Goal: Information Seeking & Learning: Check status

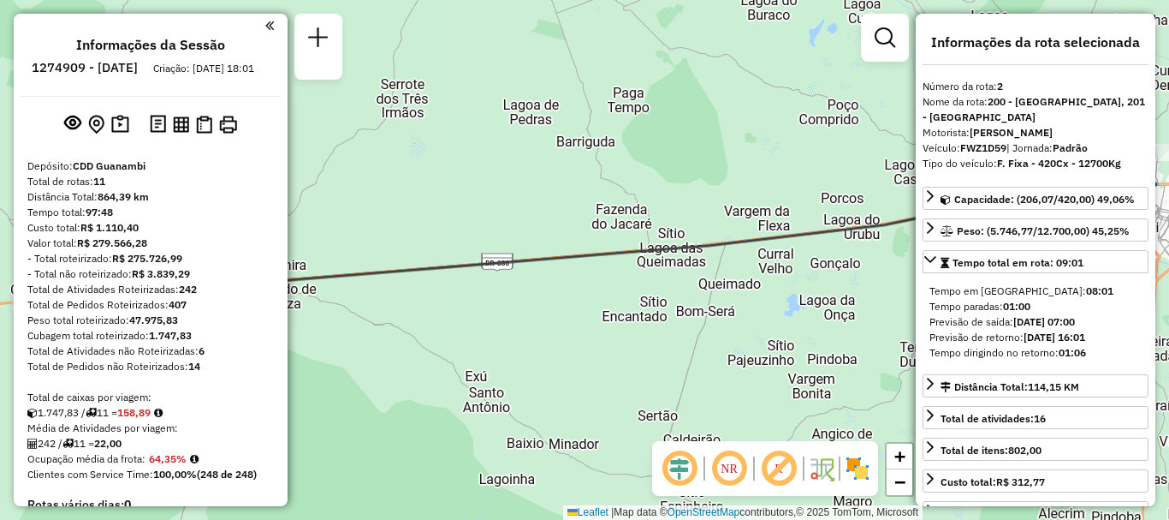
select select "**********"
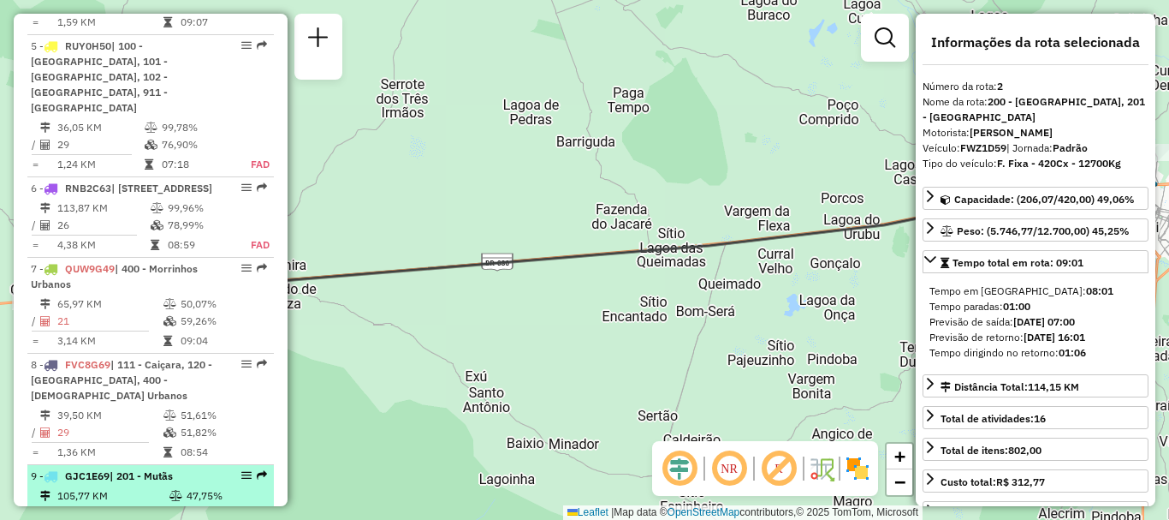
scroll to position [1113, 0]
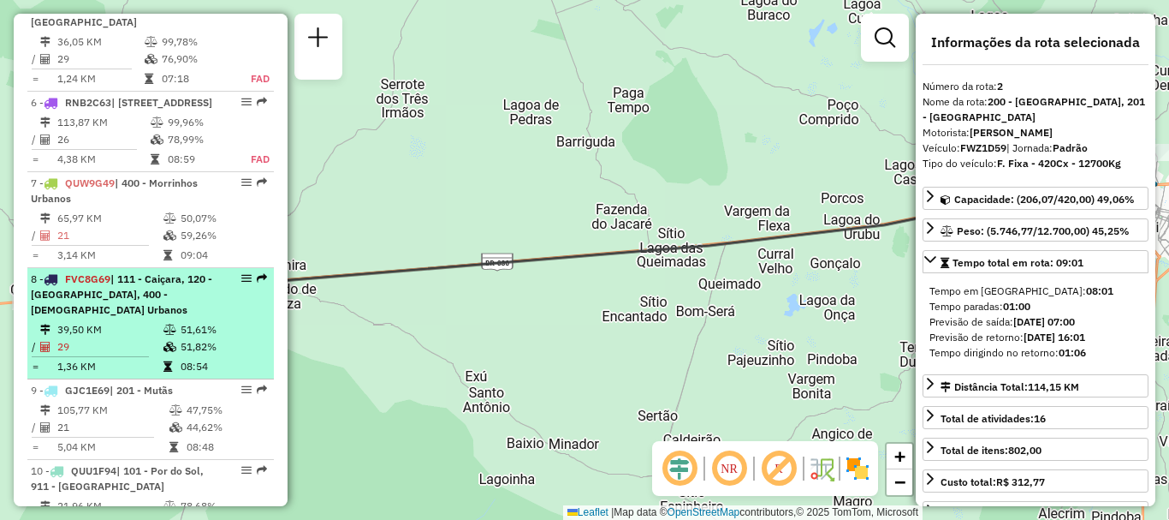
click at [122, 288] on li "8 - FVC8G69 | 111 - [GEOGRAPHIC_DATA], 120 - [GEOGRAPHIC_DATA], 400 - [DEMOGRAP…" at bounding box center [150, 323] width 247 height 111
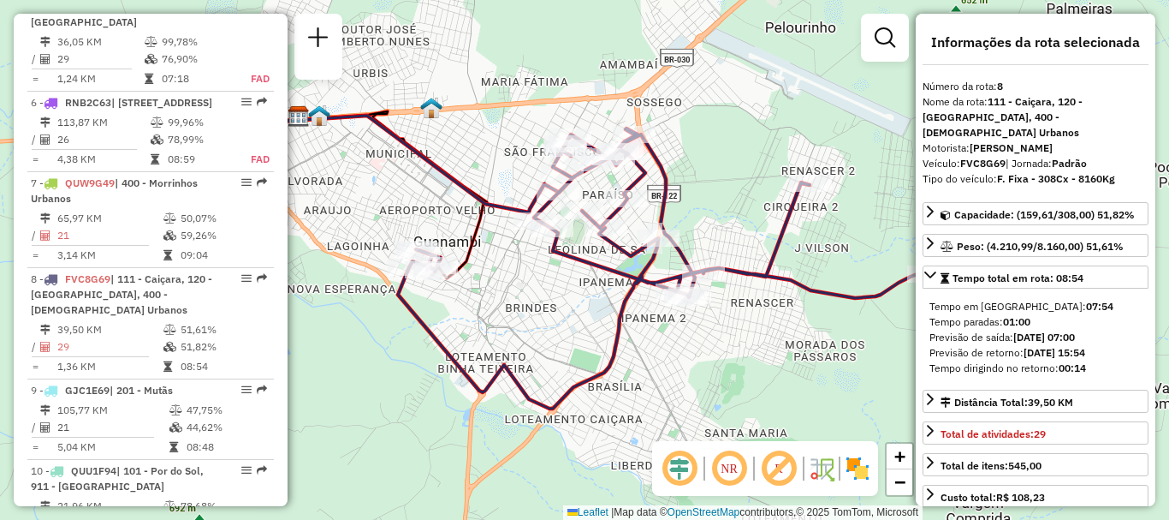
drag, startPoint x: 233, startPoint y: 247, endPoint x: 347, endPoint y: 422, distance: 209.2
click at [347, 422] on div "Janela de atendimento Grade de atendimento Capacidade Transportadoras Veículos …" at bounding box center [584, 260] width 1169 height 520
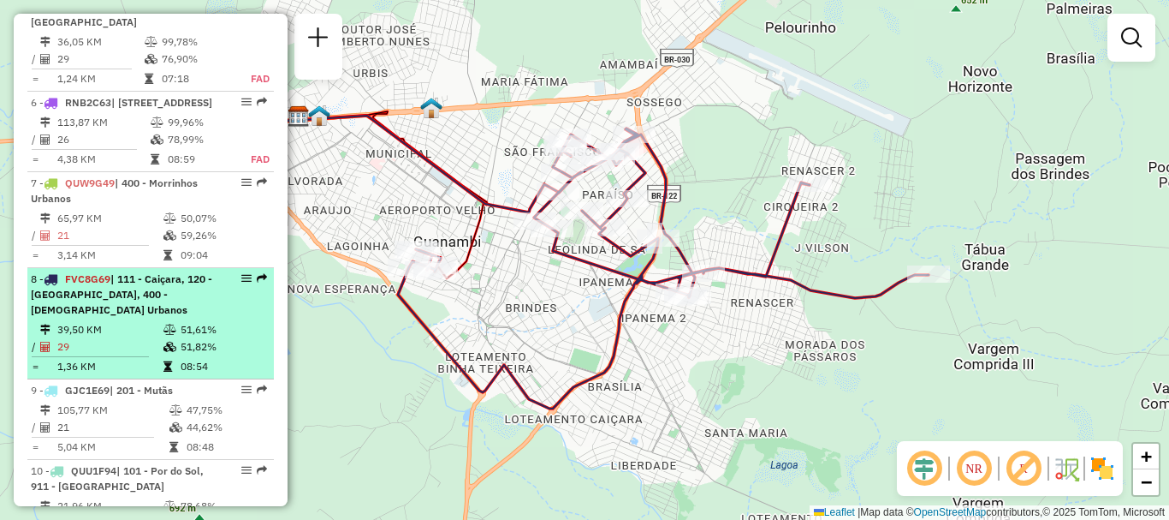
select select "**********"
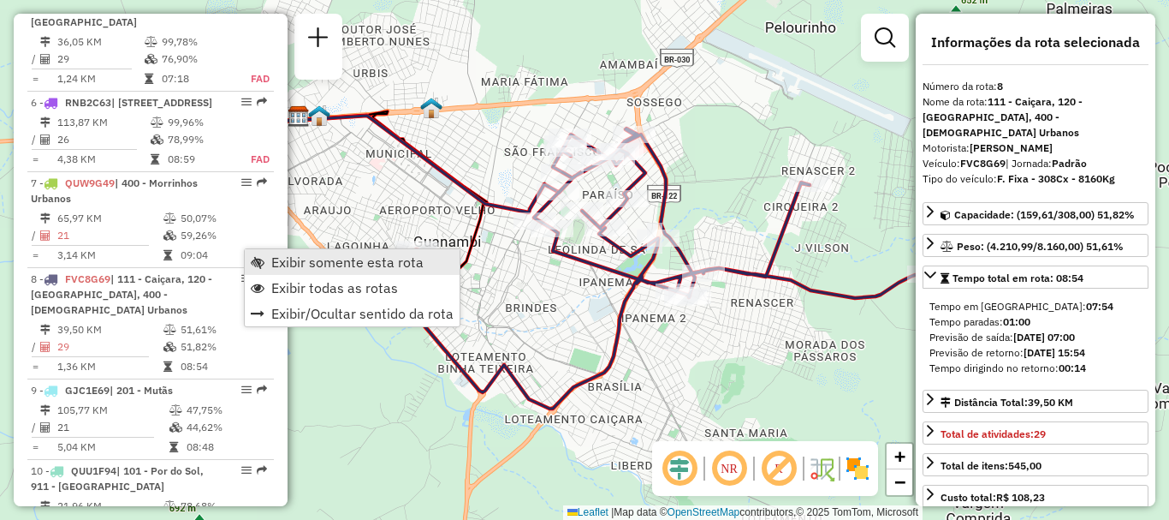
click at [323, 262] on span "Exibir somente esta rota" at bounding box center [347, 262] width 152 height 14
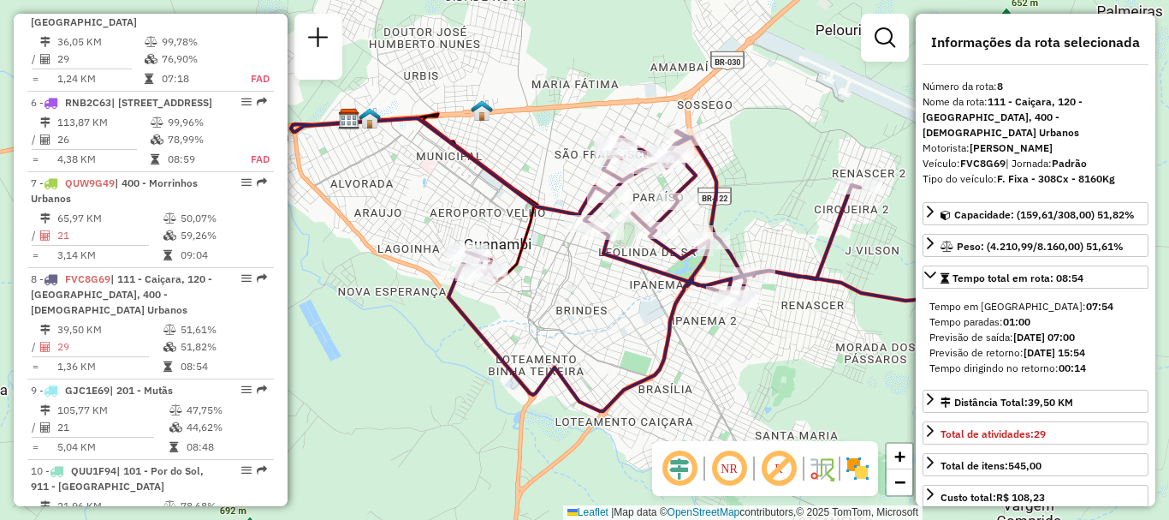
drag, startPoint x: 539, startPoint y: 304, endPoint x: 590, endPoint y: 306, distance: 50.6
click at [590, 306] on div "Janela de atendimento Grade de atendimento Capacidade Transportadoras Veículos …" at bounding box center [584, 260] width 1169 height 520
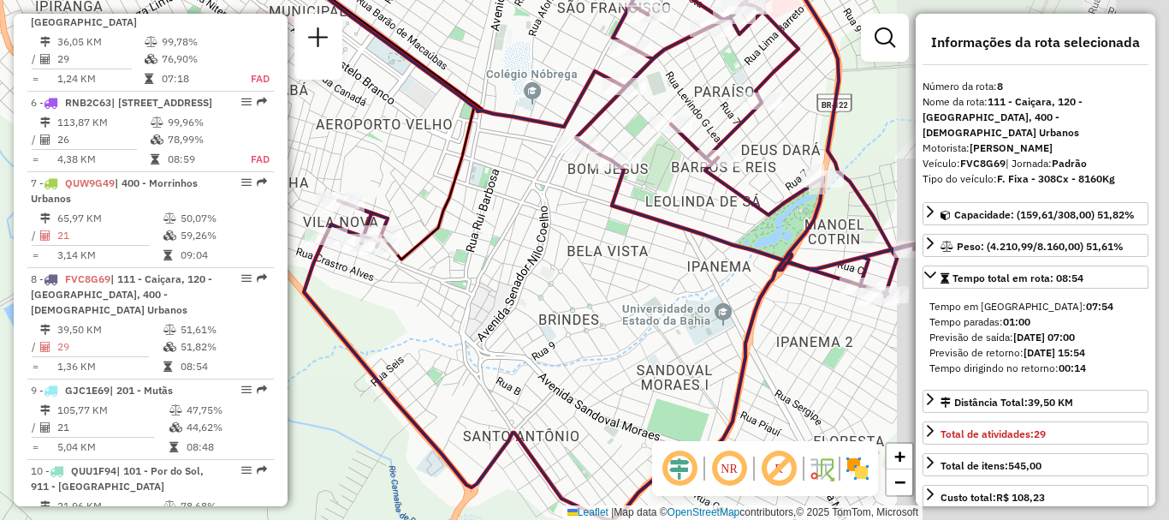
drag, startPoint x: 758, startPoint y: 294, endPoint x: 477, endPoint y: 300, distance: 280.9
click at [477, 300] on div "Janela de atendimento Grade de atendimento Capacidade Transportadoras Veículos …" at bounding box center [584, 260] width 1169 height 520
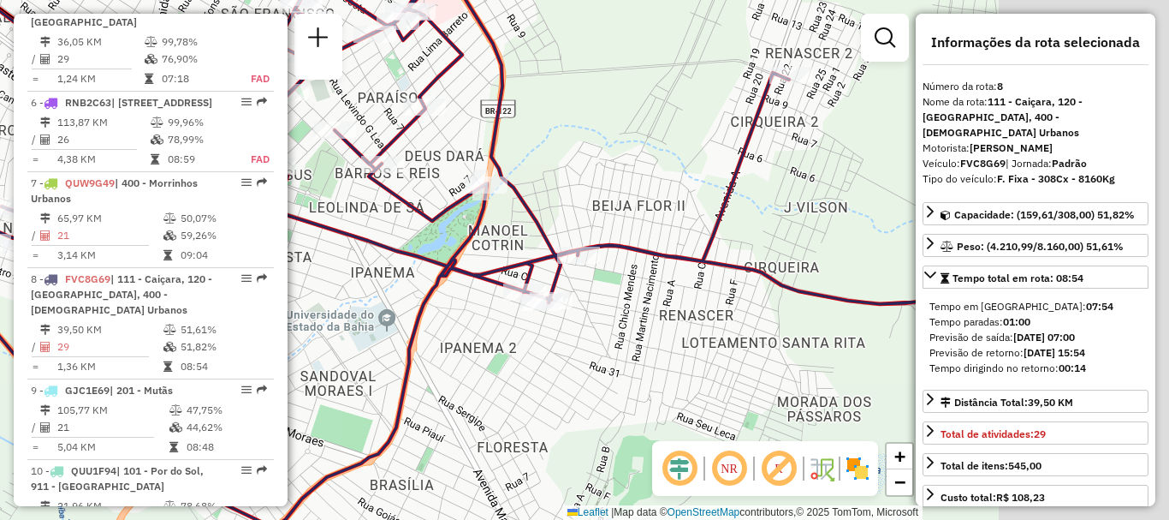
drag, startPoint x: 540, startPoint y: 283, endPoint x: 421, endPoint y: 284, distance: 119.0
click at [421, 284] on div "Janela de atendimento Grade de atendimento Capacidade Transportadoras Veículos …" at bounding box center [584, 260] width 1169 height 520
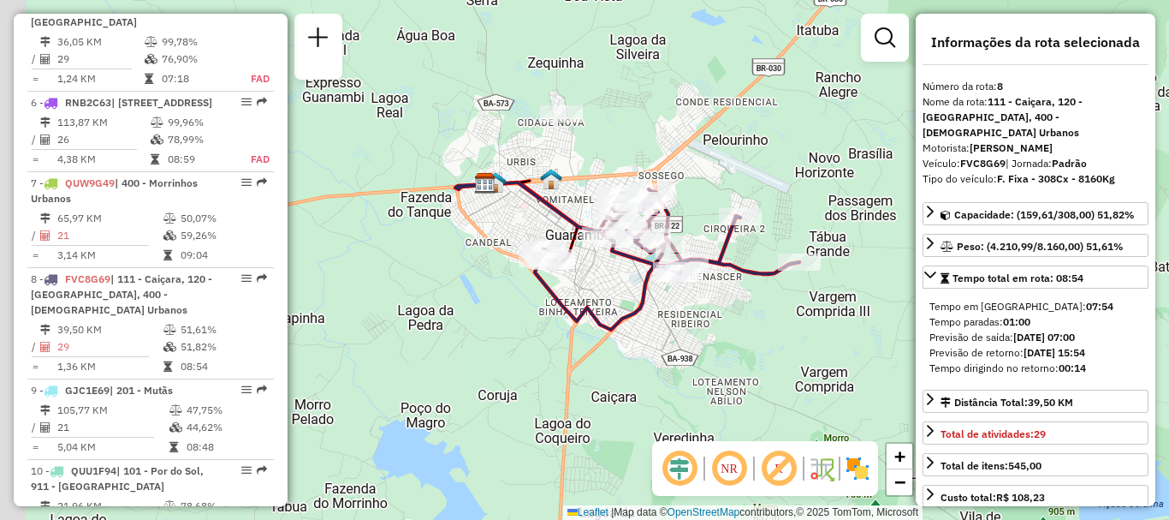
drag, startPoint x: 508, startPoint y: 357, endPoint x: 668, endPoint y: 336, distance: 160.7
click at [668, 336] on div "Janela de atendimento Grade de atendimento Capacidade Transportadoras Veículos …" at bounding box center [584, 260] width 1169 height 520
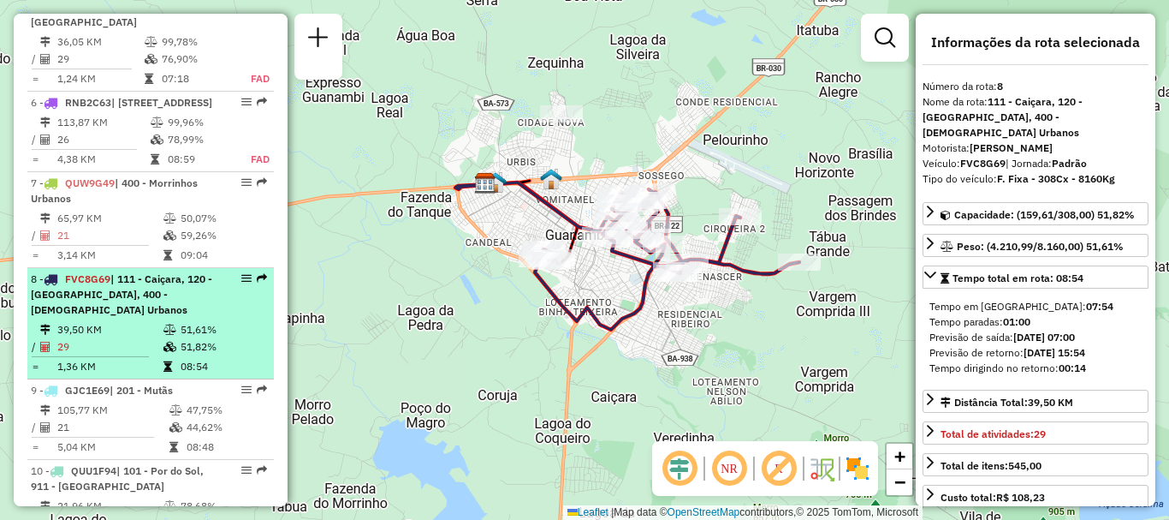
click at [137, 280] on div "8 - FVC8G69 | 111 - Caiçara, 120 - São Francisco, 400 - Morrinhos Urbanos" at bounding box center [121, 294] width 181 height 46
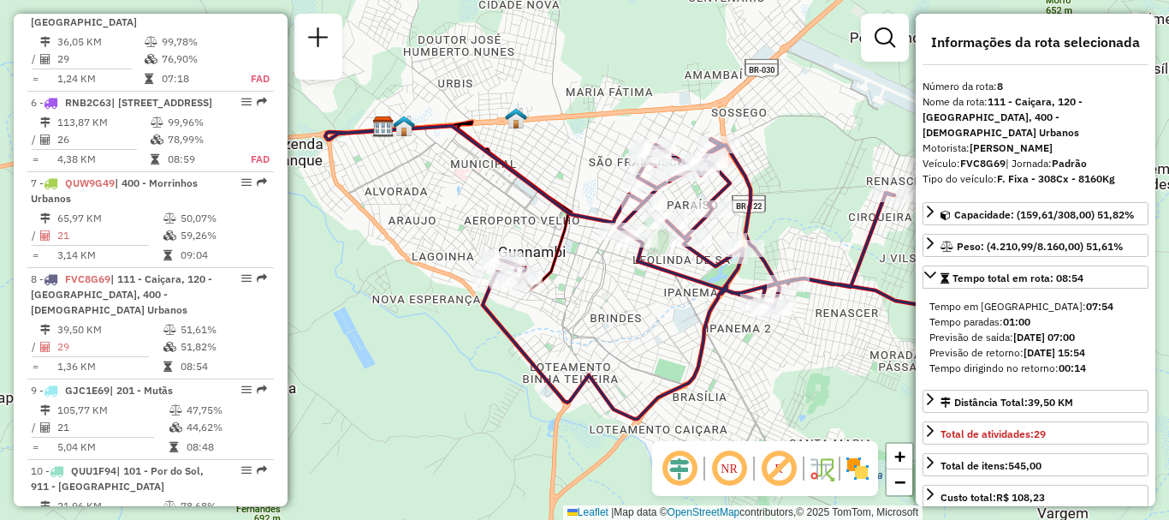
drag, startPoint x: 444, startPoint y: 308, endPoint x: 550, endPoint y: 318, distance: 105.8
click at [550, 318] on div "Janela de atendimento Grade de atendimento Capacidade Transportadoras Veículos …" at bounding box center [584, 260] width 1169 height 520
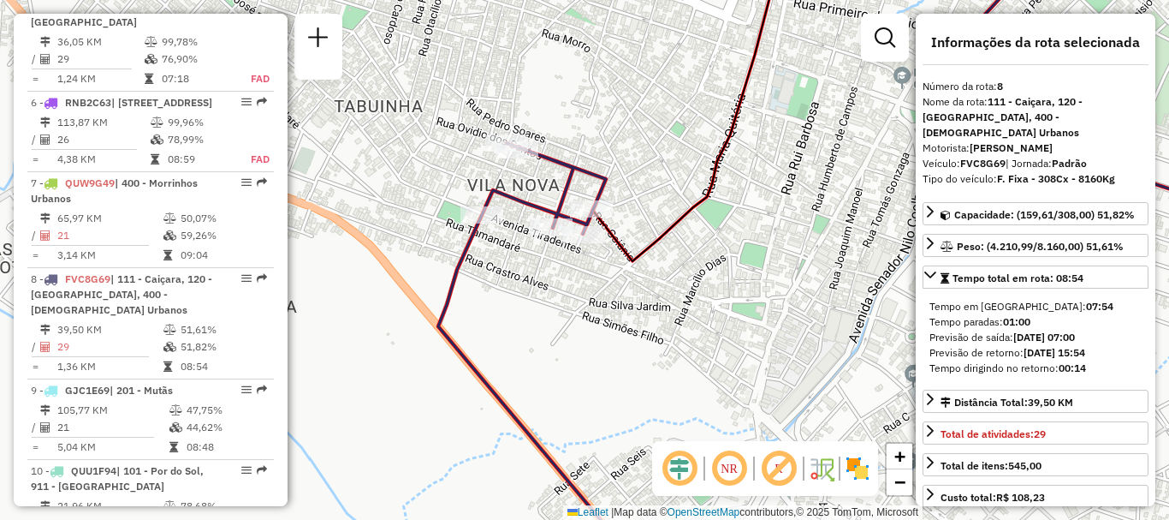
drag, startPoint x: 534, startPoint y: 215, endPoint x: 537, endPoint y: 259, distance: 44.6
click at [537, 259] on div "Janela de atendimento Grade de atendimento Capacidade Transportadoras Veículos …" at bounding box center [584, 260] width 1169 height 520
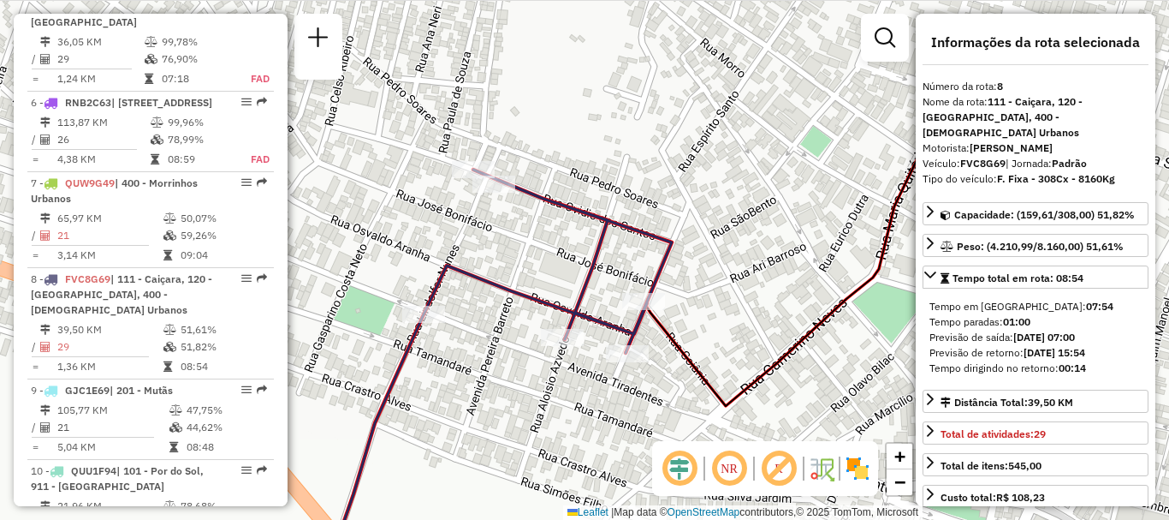
drag, startPoint x: 537, startPoint y: 166, endPoint x: 548, endPoint y: 300, distance: 134.0
click at [548, 300] on icon at bounding box center [504, 436] width 336 height 535
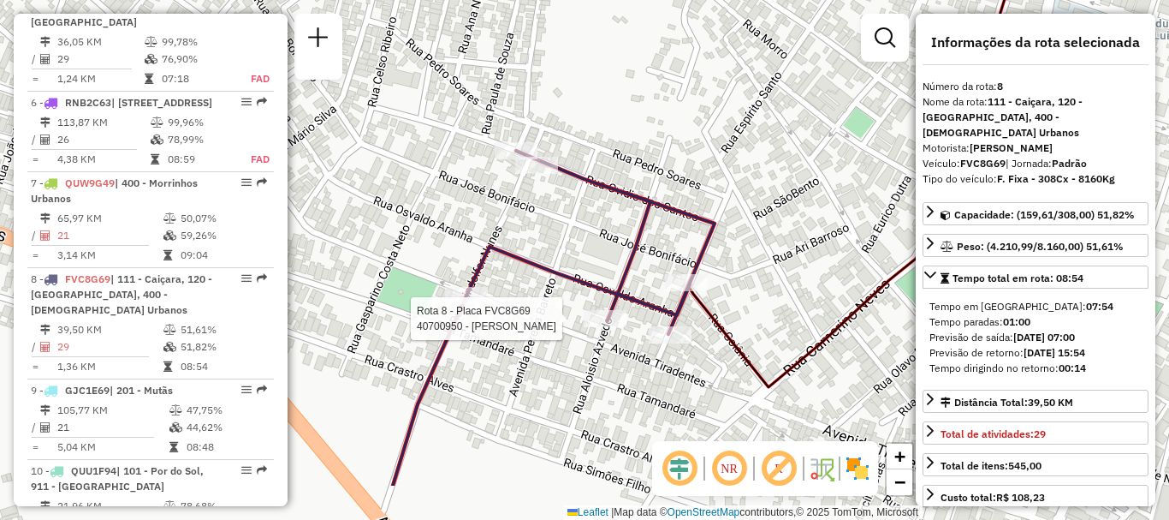
drag, startPoint x: 778, startPoint y: 404, endPoint x: 760, endPoint y: 318, distance: 87.5
click at [760, 318] on div "Rota 8 - Placa FVC8G69 40700950 - LUIZ CARLOS DE CASTR Janela de atendimento Gr…" at bounding box center [584, 260] width 1169 height 520
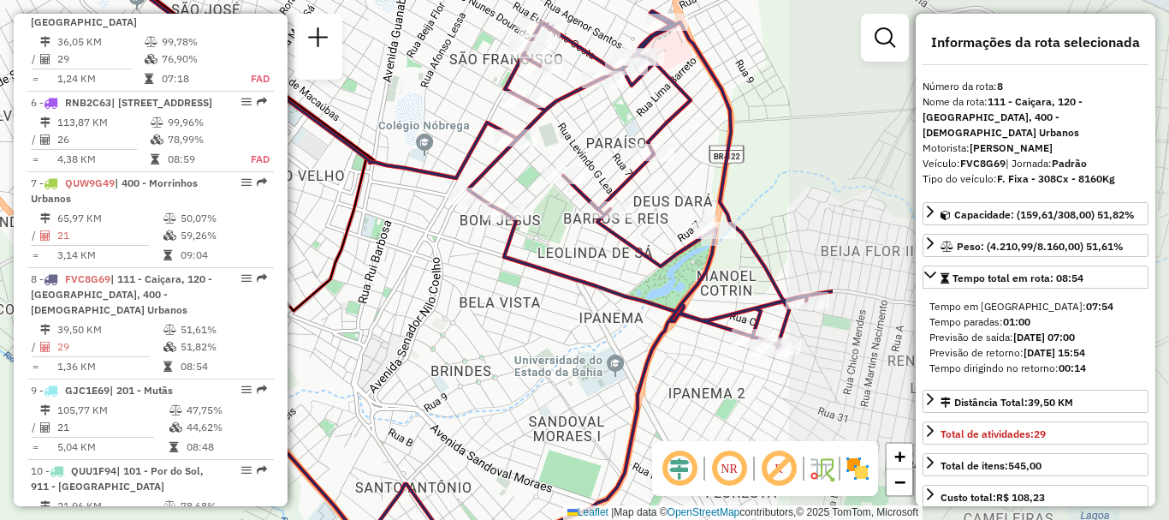
drag, startPoint x: 807, startPoint y: 347, endPoint x: 354, endPoint y: 325, distance: 453.3
click at [354, 325] on div "Janela de atendimento Grade de atendimento Capacidade Transportadoras Veículos …" at bounding box center [584, 260] width 1169 height 520
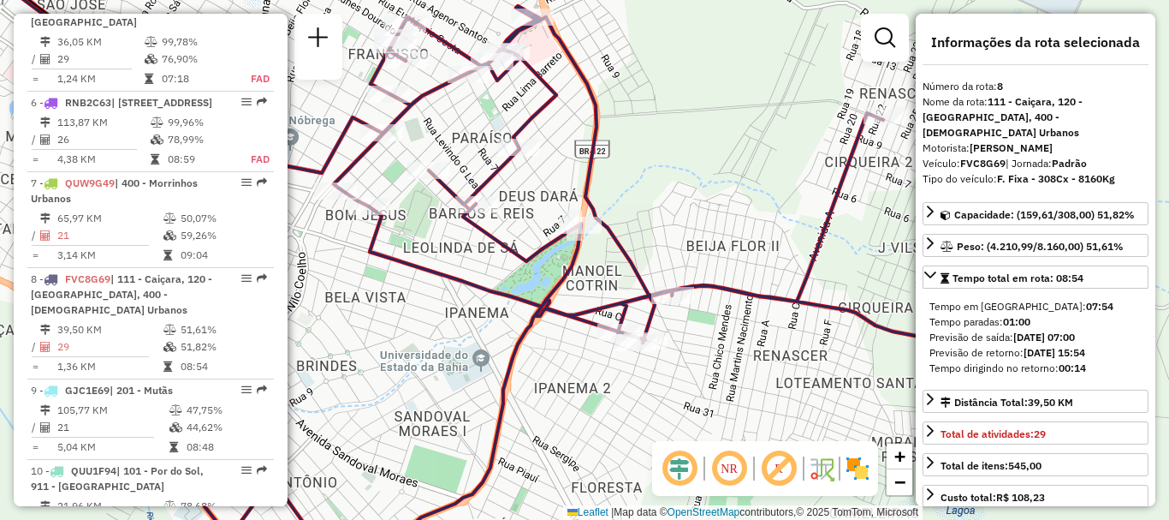
drag, startPoint x: 725, startPoint y: 385, endPoint x: 591, endPoint y: 380, distance: 134.5
click at [591, 380] on div "Janela de atendimento Grade de atendimento Capacidade Transportadoras Veículos …" at bounding box center [584, 260] width 1169 height 520
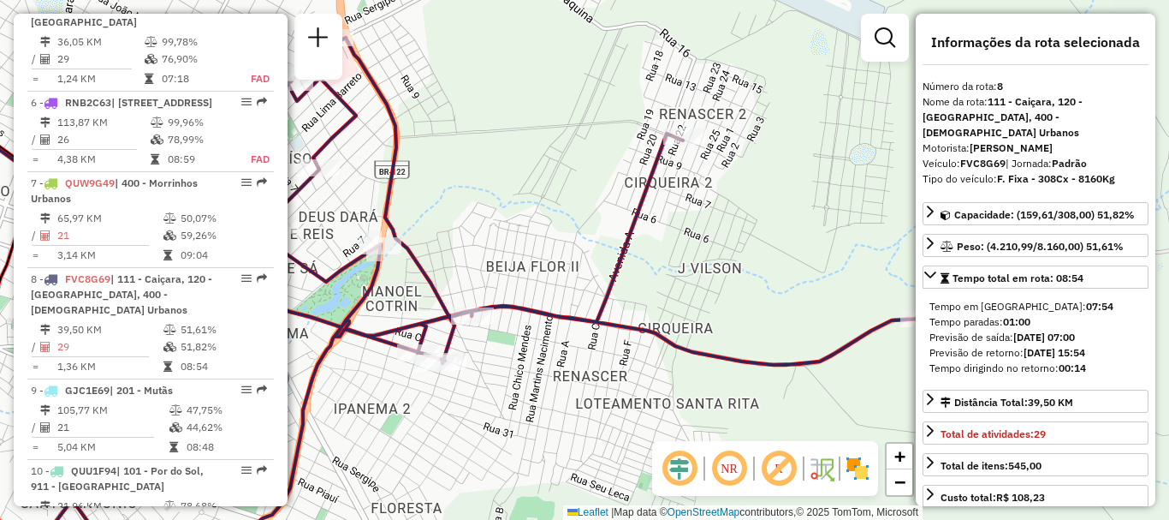
drag, startPoint x: 860, startPoint y: 273, endPoint x: 660, endPoint y: 294, distance: 201.4
click at [660, 294] on div "Janela de atendimento Grade de atendimento Capacidade Transportadoras Veículos …" at bounding box center [584, 260] width 1169 height 520
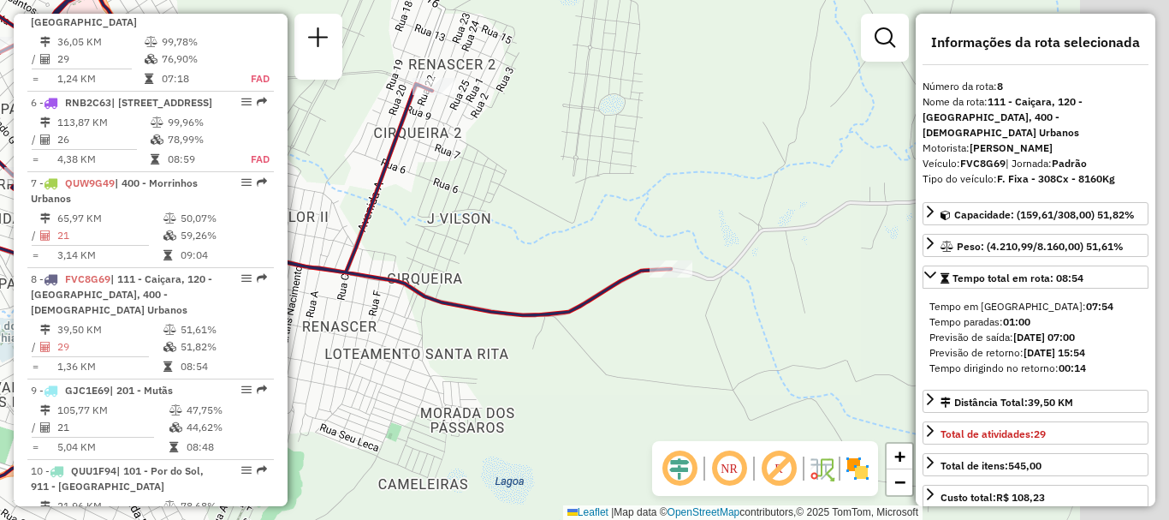
drag, startPoint x: 808, startPoint y: 376, endPoint x: 557, endPoint y: 326, distance: 255.7
click at [557, 326] on div "Janela de atendimento Grade de atendimento Capacidade Transportadoras Veículos …" at bounding box center [584, 260] width 1169 height 520
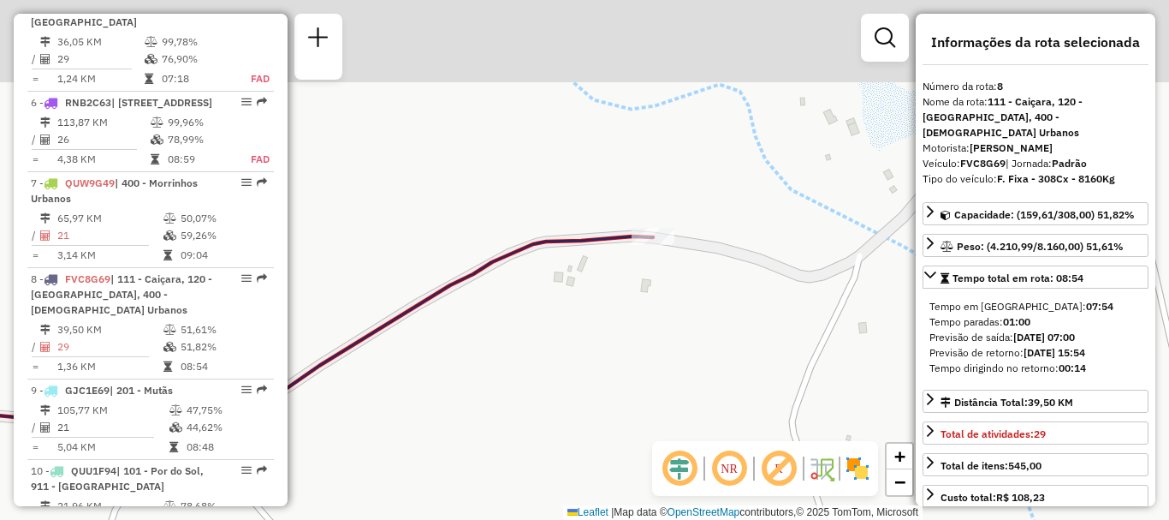
drag, startPoint x: 679, startPoint y: 180, endPoint x: 679, endPoint y: 278, distance: 98.4
click at [679, 278] on div "Janela de atendimento Grade de atendimento Capacidade Transportadoras Veículos …" at bounding box center [584, 260] width 1169 height 520
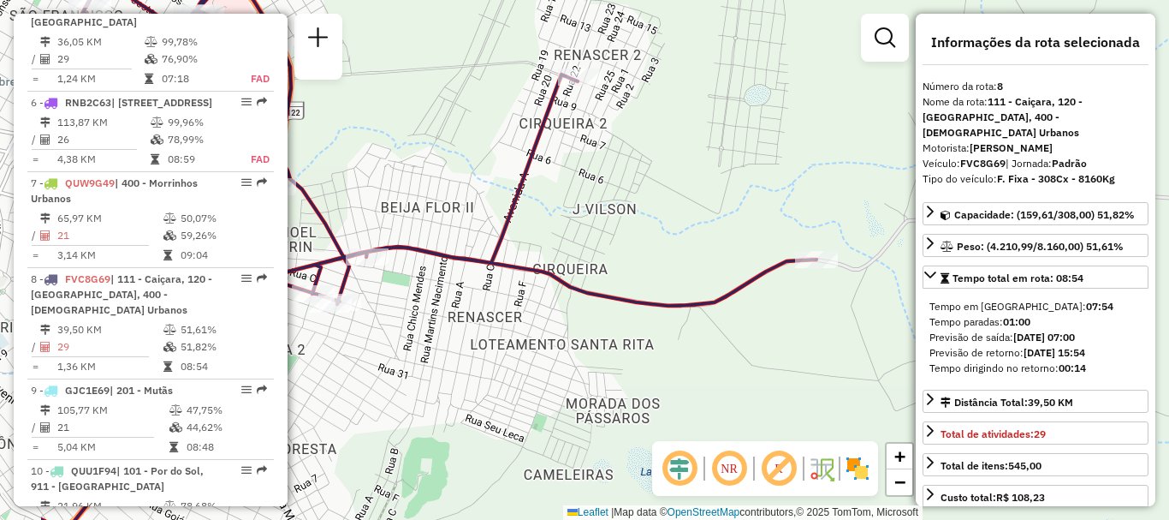
drag, startPoint x: 572, startPoint y: 358, endPoint x: 730, endPoint y: 324, distance: 162.0
click at [730, 324] on div "Janela de atendimento Grade de atendimento Capacidade Transportadoras Veículos …" at bounding box center [584, 260] width 1169 height 520
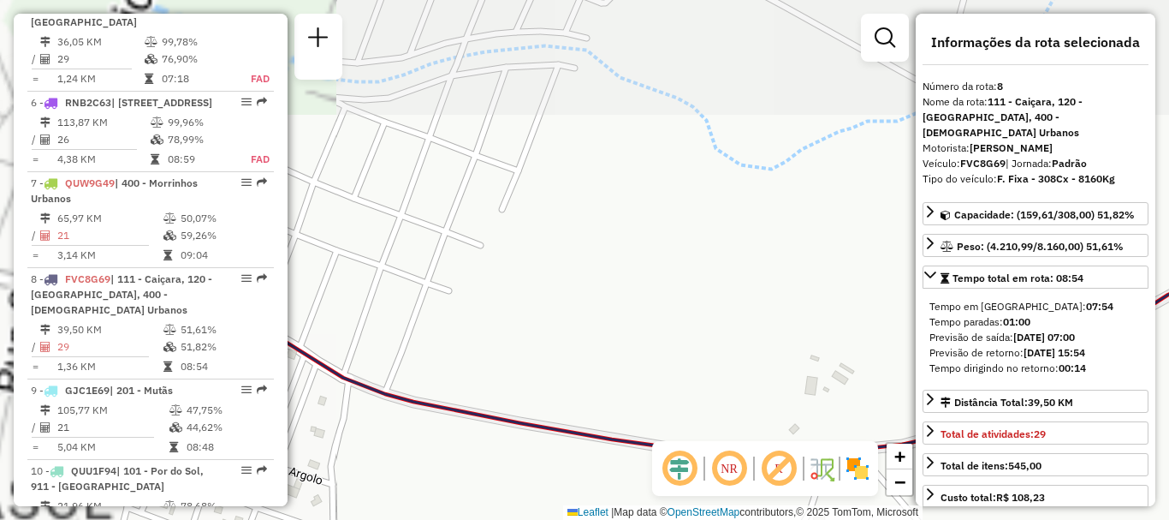
drag, startPoint x: 603, startPoint y: 234, endPoint x: 742, endPoint y: 408, distance: 223.5
click at [742, 408] on div "Janela de atendimento Grade de atendimento Capacidade Transportadoras Veículos …" at bounding box center [584, 260] width 1169 height 520
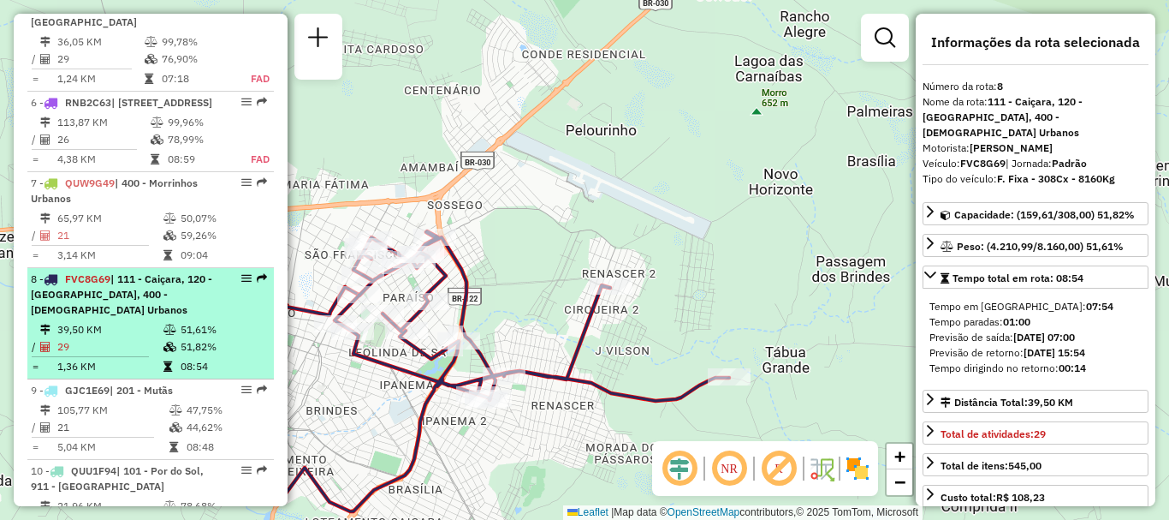
click at [152, 338] on td "29" at bounding box center [109, 346] width 106 height 17
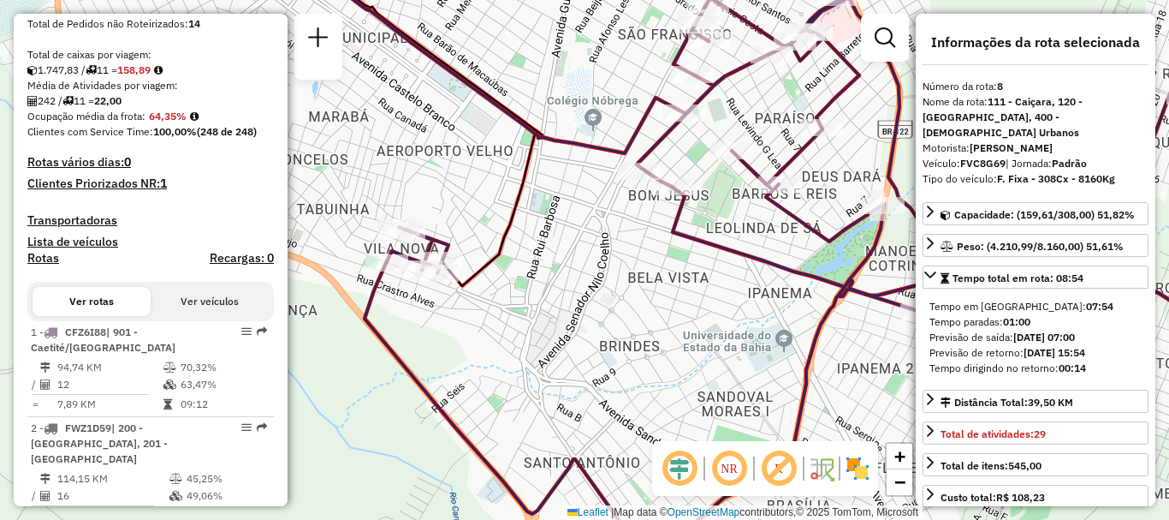
scroll to position [0, 0]
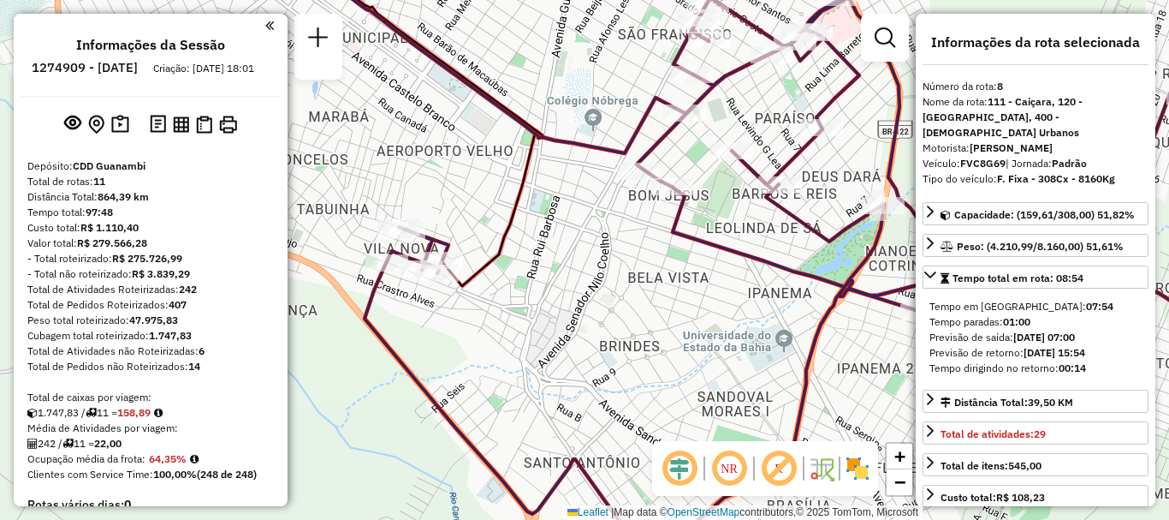
click at [265, 31] on em at bounding box center [269, 25] width 9 height 15
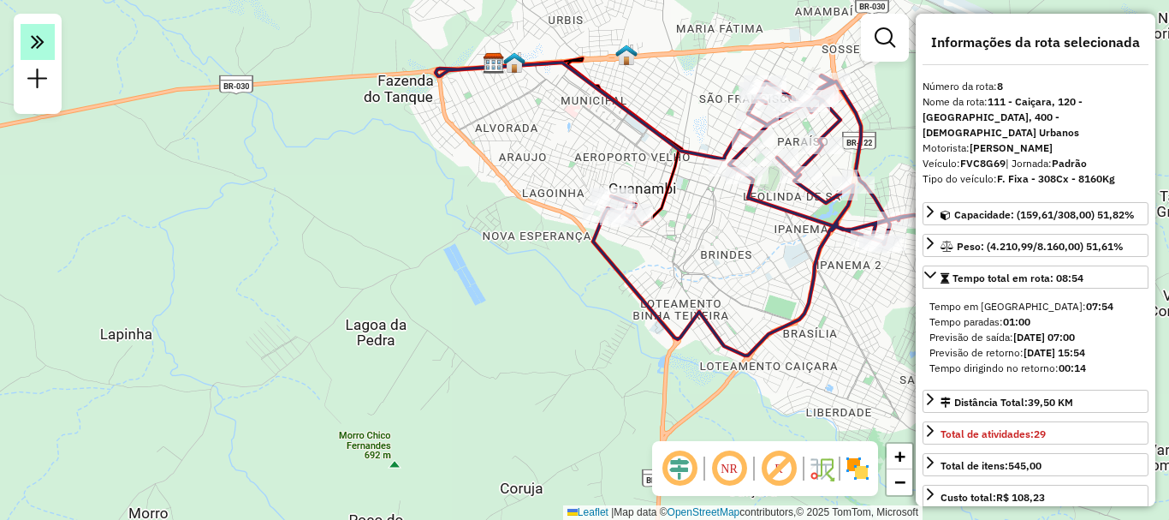
click at [24, 49] on em at bounding box center [38, 42] width 34 height 36
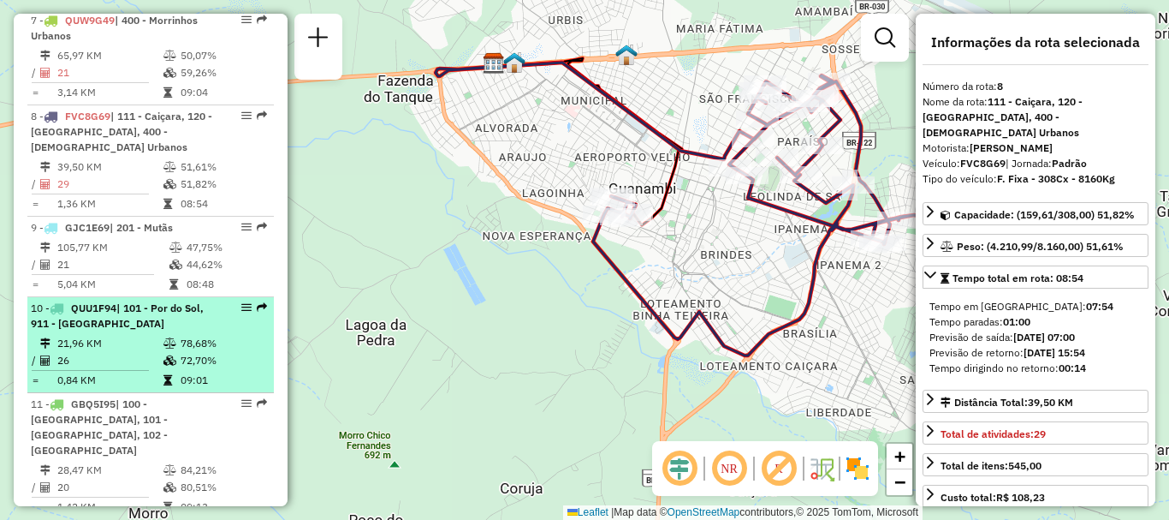
scroll to position [1104, 0]
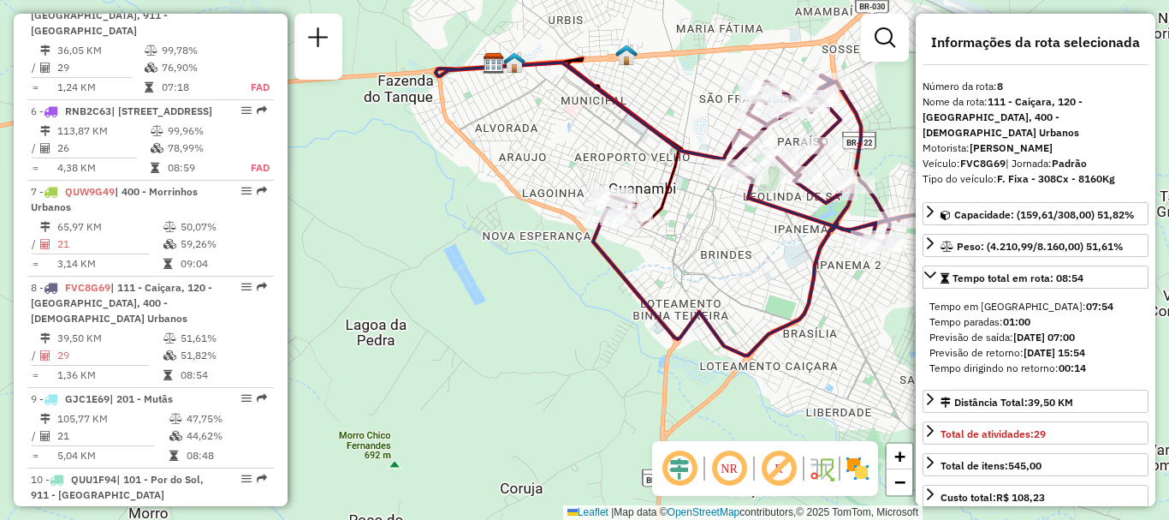
drag, startPoint x: 235, startPoint y: 252, endPoint x: 280, endPoint y: 306, distance: 70.6
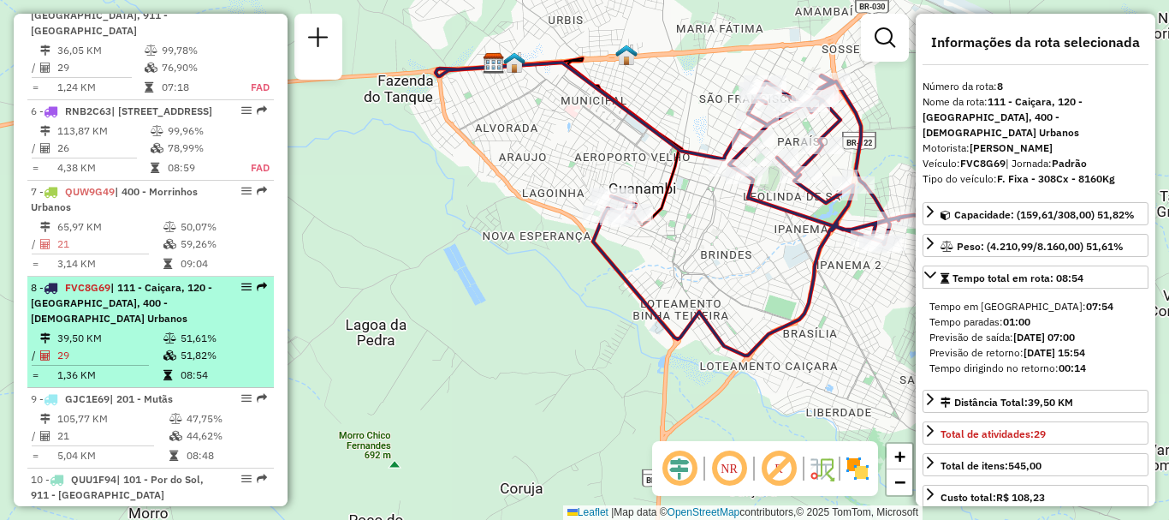
drag, startPoint x: 280, startPoint y: 306, endPoint x: 239, endPoint y: 259, distance: 63.1
click at [239, 280] on div "8 - FVC8G69 | 111 - Caiçara, 120 - São Francisco, 400 - Morrinhos Urbanos" at bounding box center [151, 303] width 240 height 46
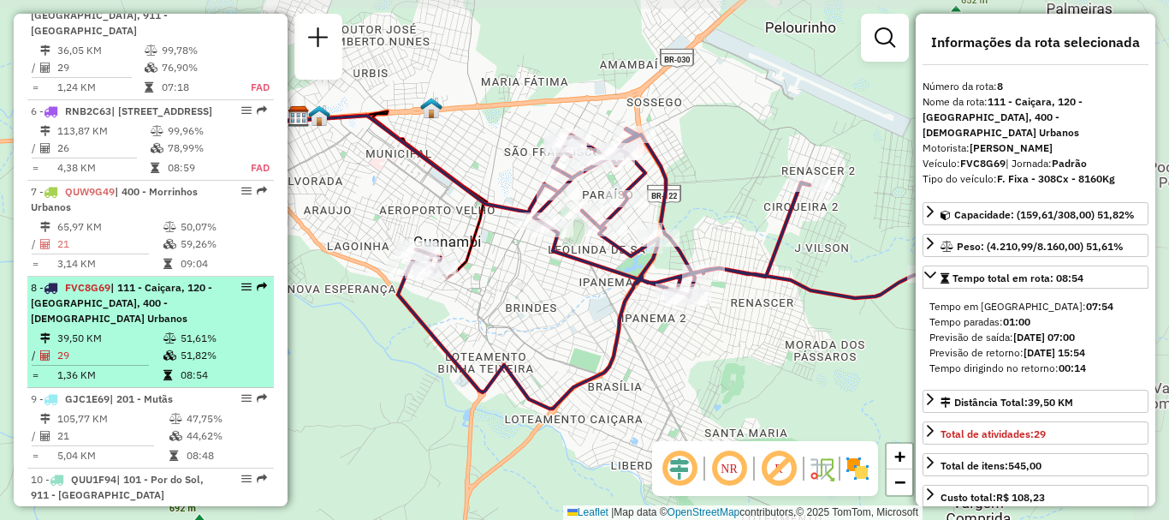
click at [241, 282] on em at bounding box center [246, 287] width 10 height 10
click at [244, 282] on em at bounding box center [246, 287] width 10 height 10
drag, startPoint x: 246, startPoint y: 256, endPoint x: 185, endPoint y: 320, distance: 88.4
click at [243, 282] on em at bounding box center [246, 287] width 10 height 10
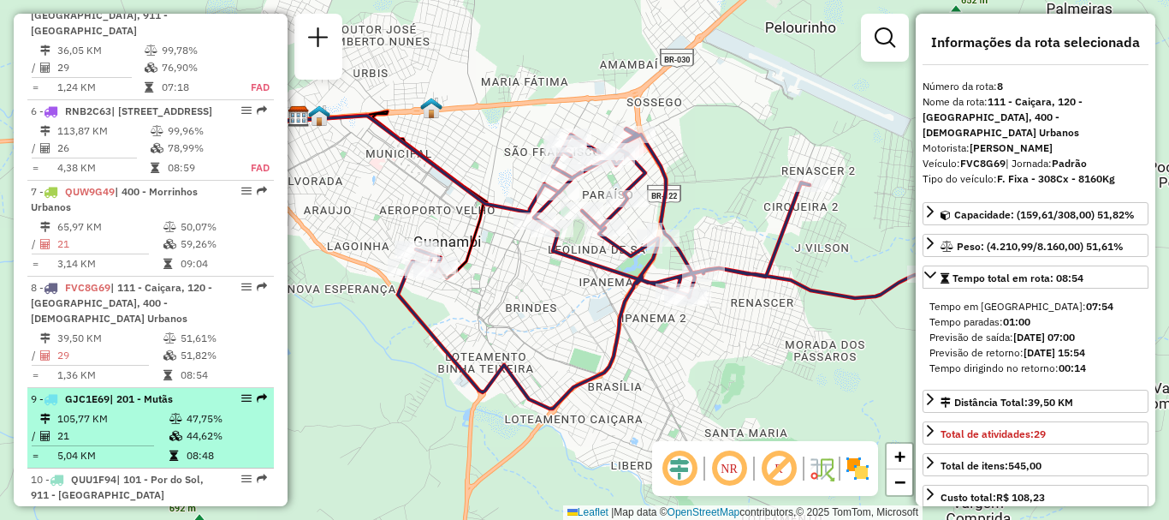
click at [192, 427] on td "44,62%" at bounding box center [226, 435] width 81 height 17
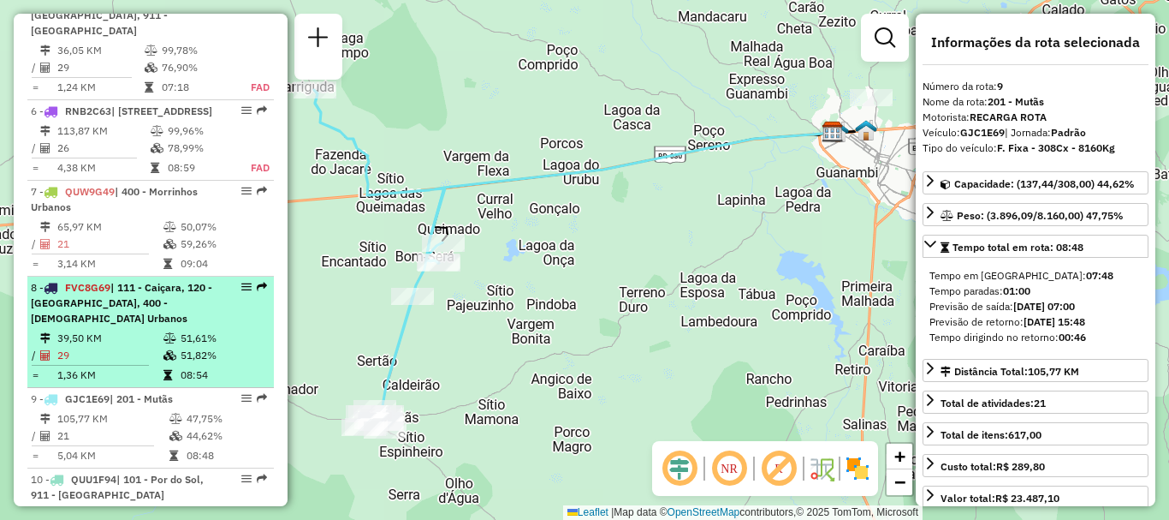
click at [241, 282] on em at bounding box center [246, 287] width 10 height 10
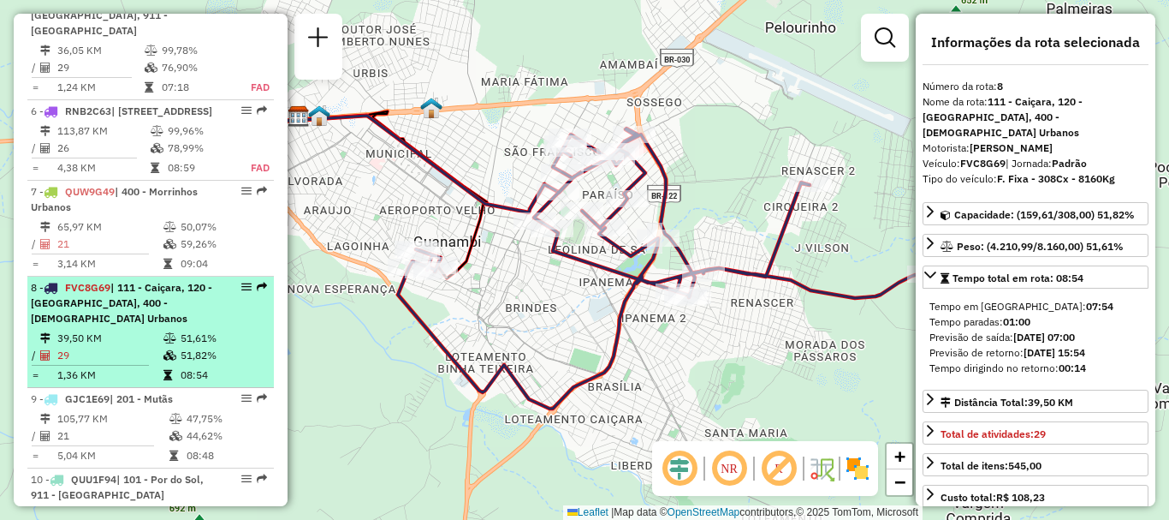
click at [243, 282] on em at bounding box center [246, 287] width 10 height 10
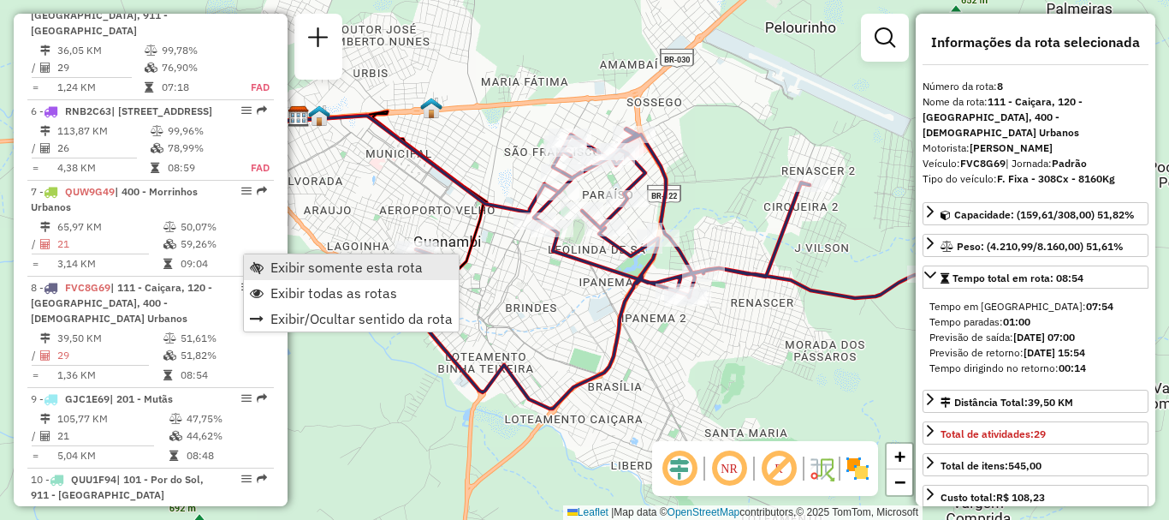
click at [328, 268] on span "Exibir somente esta rota" at bounding box center [346, 267] width 152 height 14
click at [289, 271] on span "Exibir somente esta rota" at bounding box center [341, 272] width 152 height 14
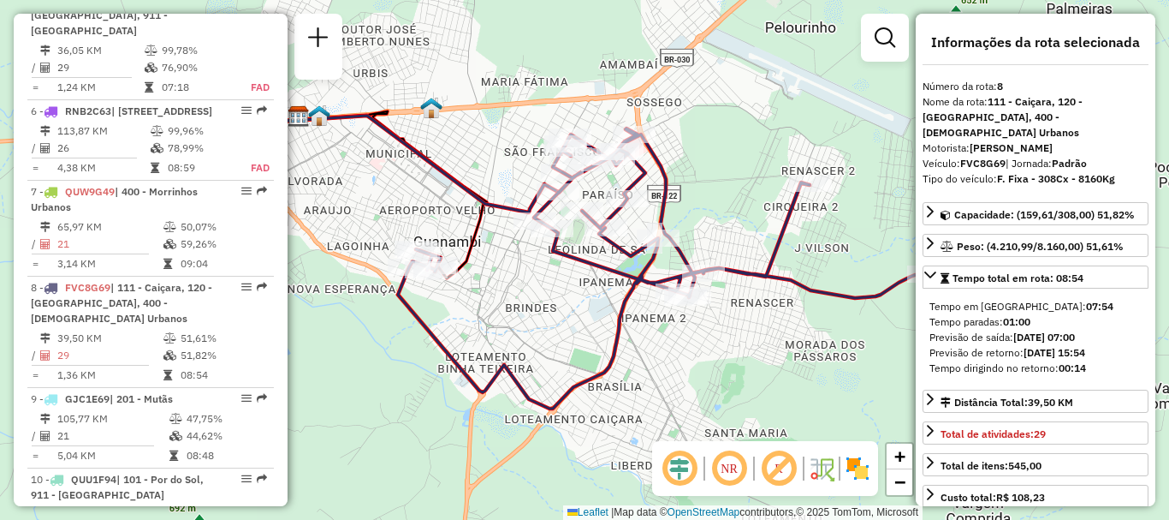
drag, startPoint x: 234, startPoint y: 258, endPoint x: 273, endPoint y: 340, distance: 91.1
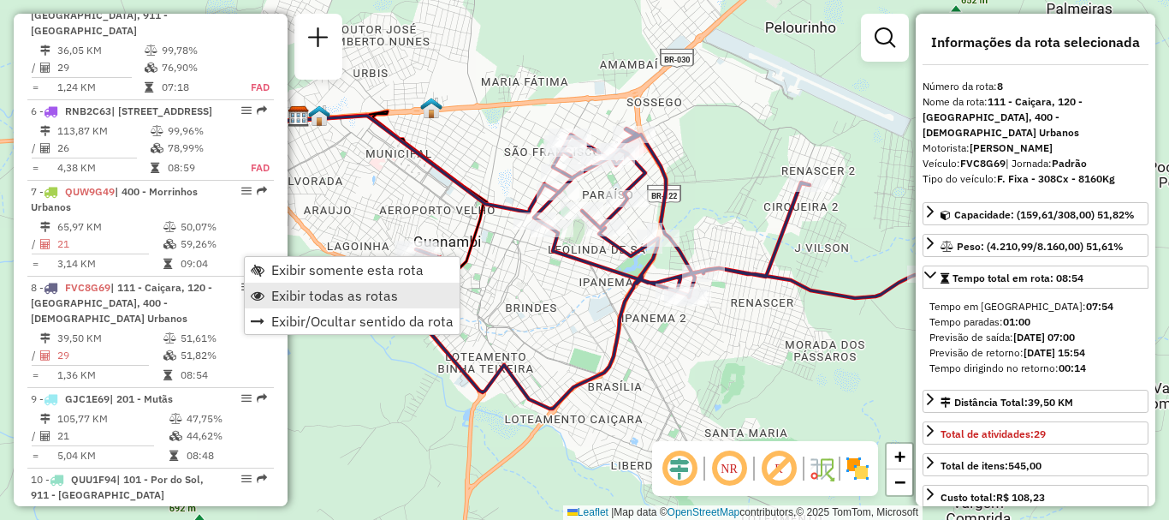
click at [317, 304] on link "Exibir todas as rotas" at bounding box center [352, 295] width 215 height 26
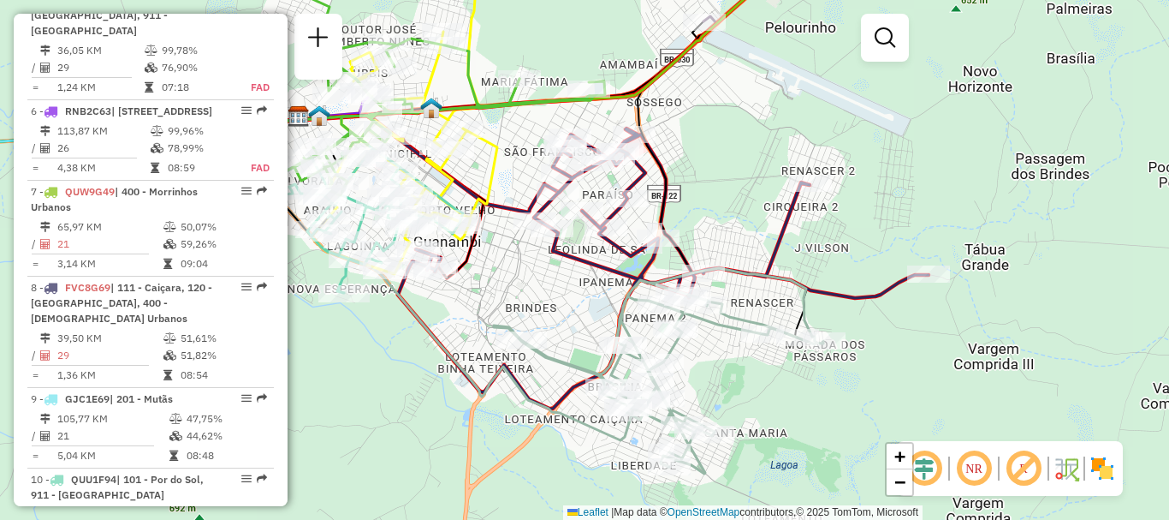
click at [984, 466] on em at bounding box center [974, 468] width 41 height 41
click at [984, 467] on em at bounding box center [974, 468] width 41 height 41
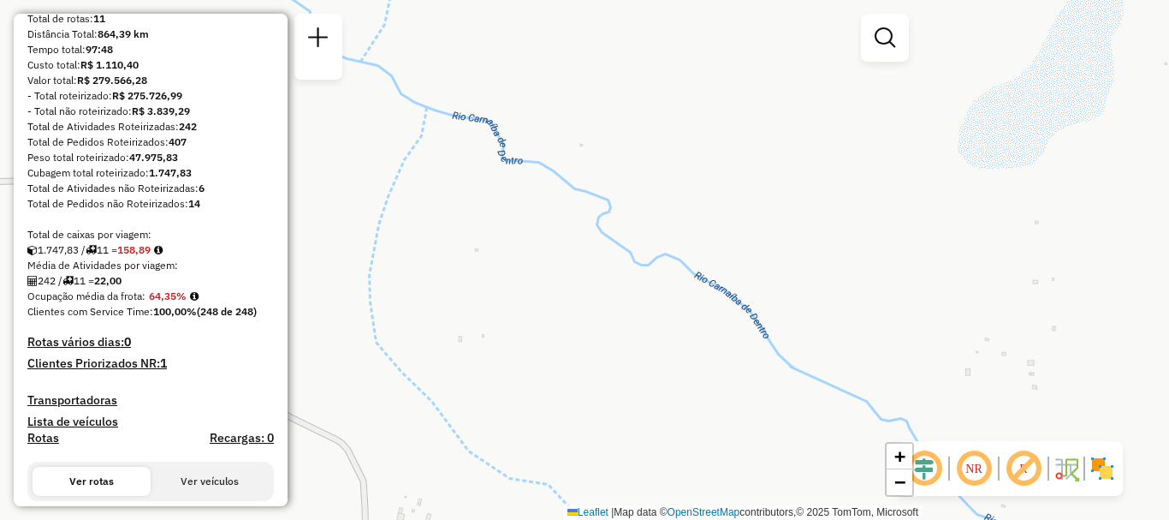
scroll to position [0, 0]
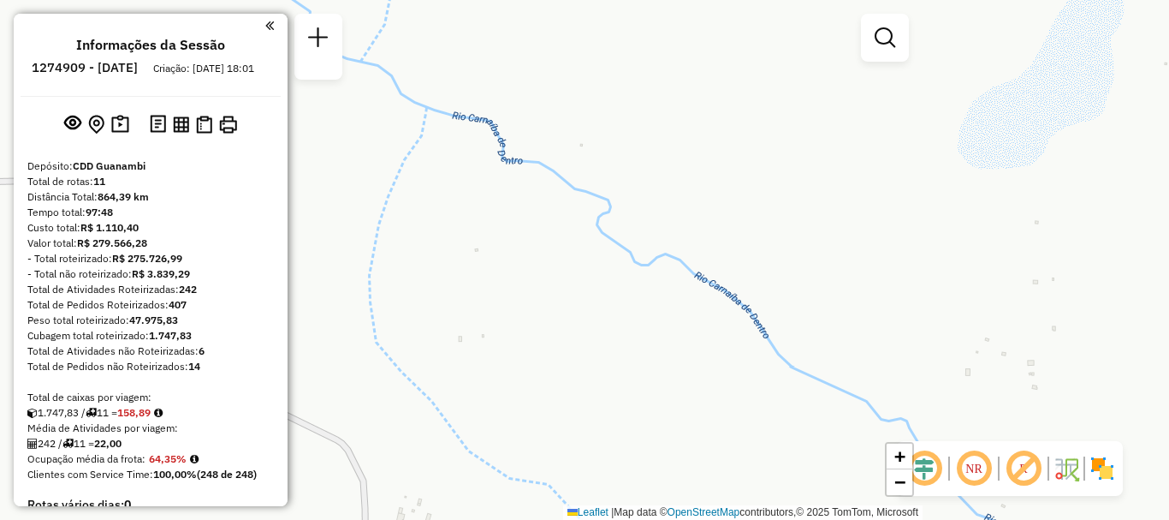
click at [265, 28] on em at bounding box center [269, 25] width 9 height 15
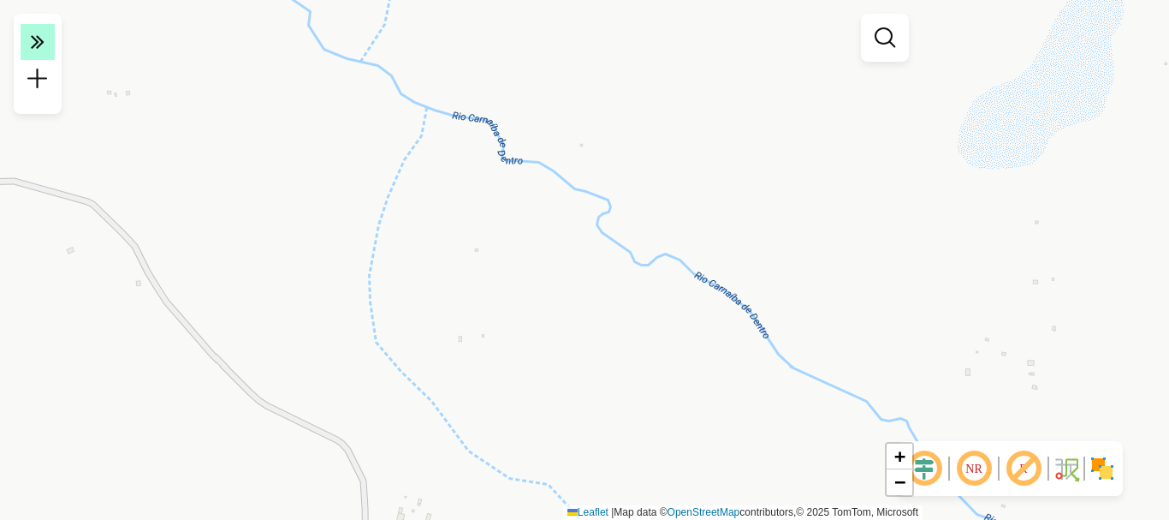
click at [36, 41] on icon at bounding box center [38, 41] width 14 height 24
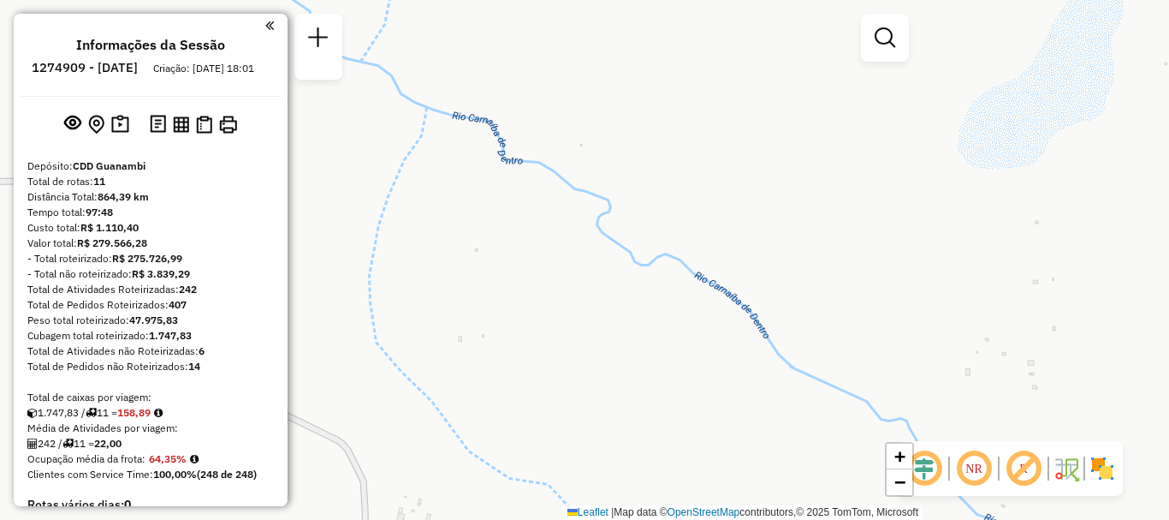
click at [276, 24] on div "Informações da Sessão 1274909 - 13/09/2025 Criação: 12/09/2025 18:01 Depósito: …" at bounding box center [151, 260] width 274 height 492
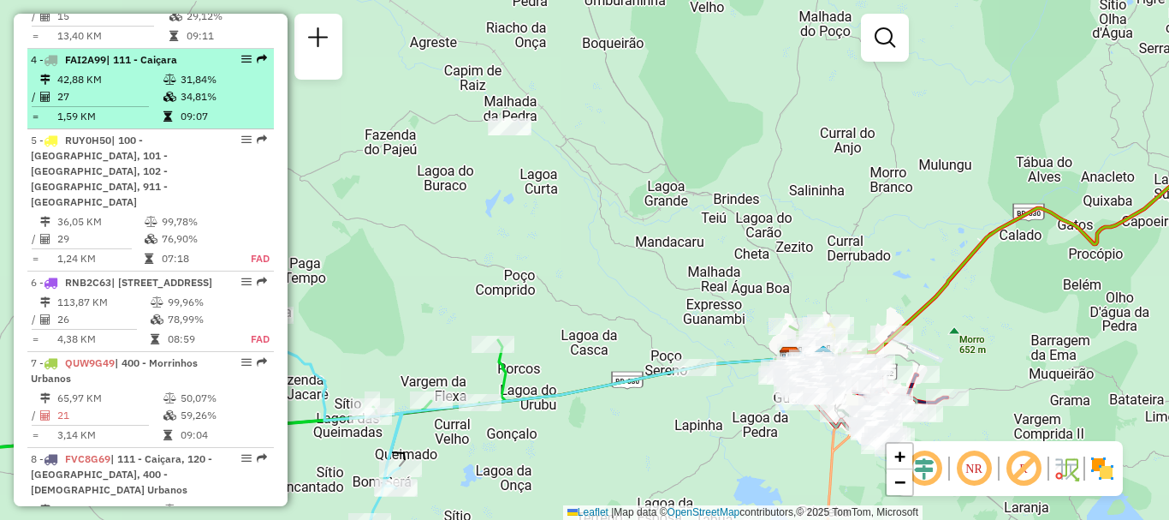
scroll to position [1104, 0]
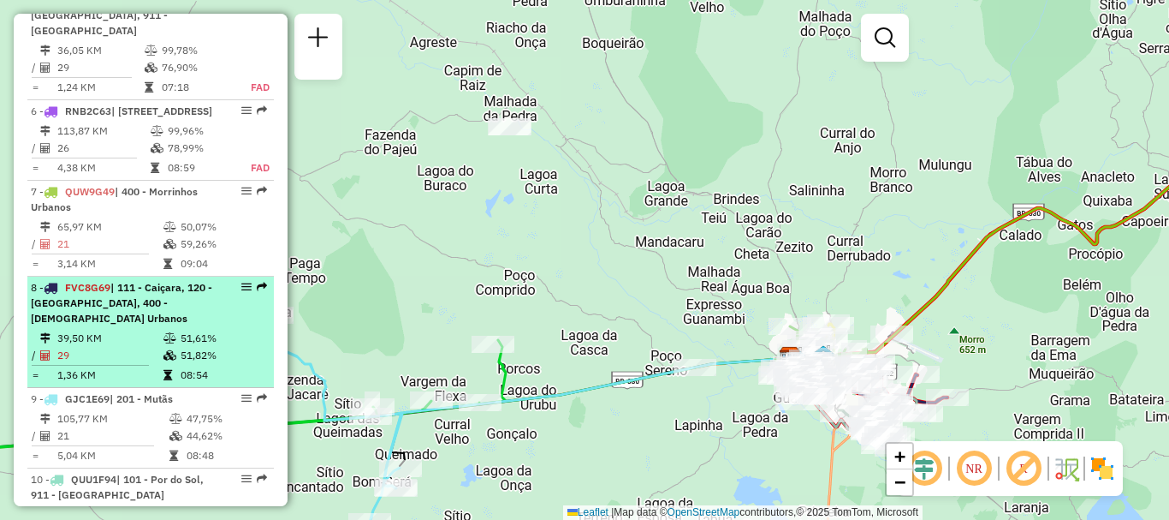
select select "**********"
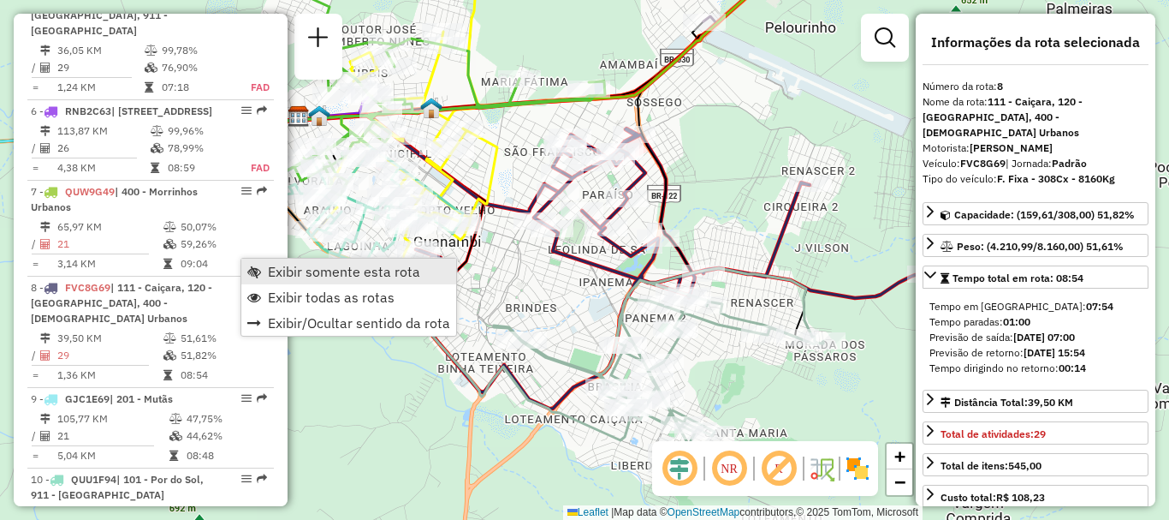
click at [320, 267] on span "Exibir somente esta rota" at bounding box center [344, 272] width 152 height 14
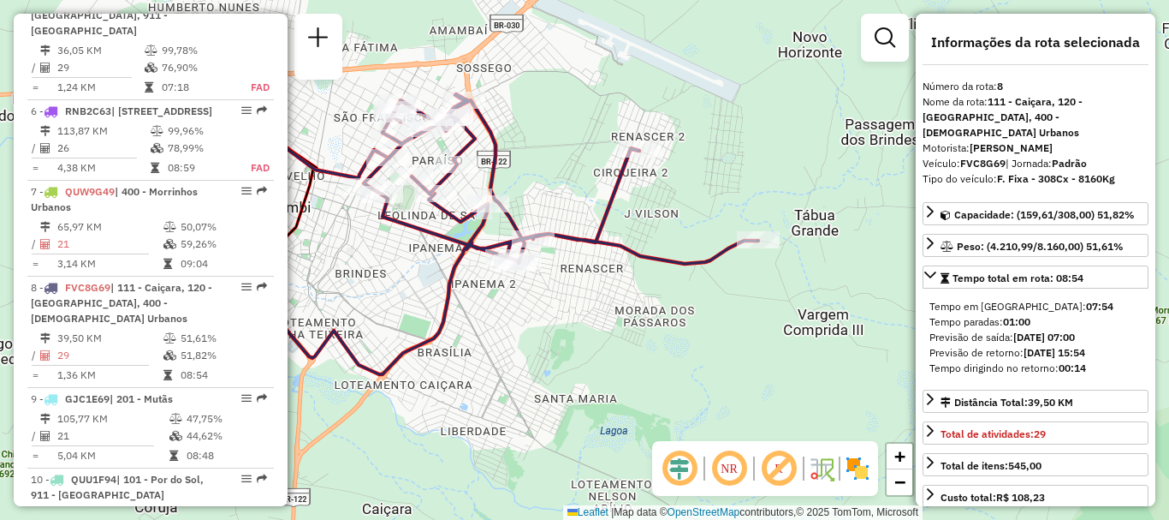
drag, startPoint x: 731, startPoint y: 279, endPoint x: 595, endPoint y: 300, distance: 137.6
click at [595, 300] on div "Janela de atendimento Grade de atendimento Capacidade Transportadoras Veículos …" at bounding box center [584, 260] width 1169 height 520
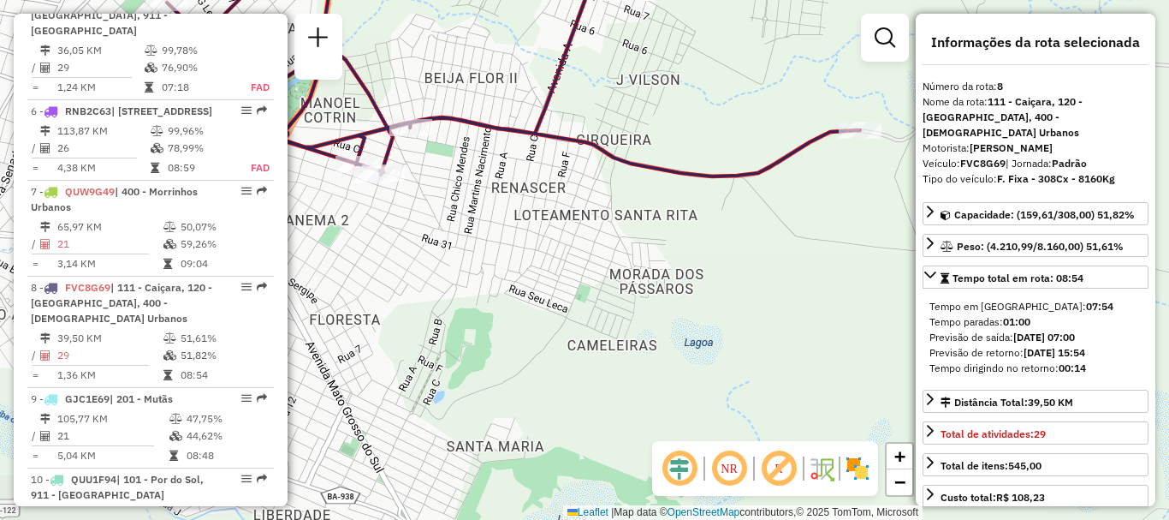
drag, startPoint x: 463, startPoint y: 303, endPoint x: 744, endPoint y: 281, distance: 281.7
click at [744, 281] on div "Janela de atendimento Grade de atendimento Capacidade Transportadoras Veículos …" at bounding box center [584, 260] width 1169 height 520
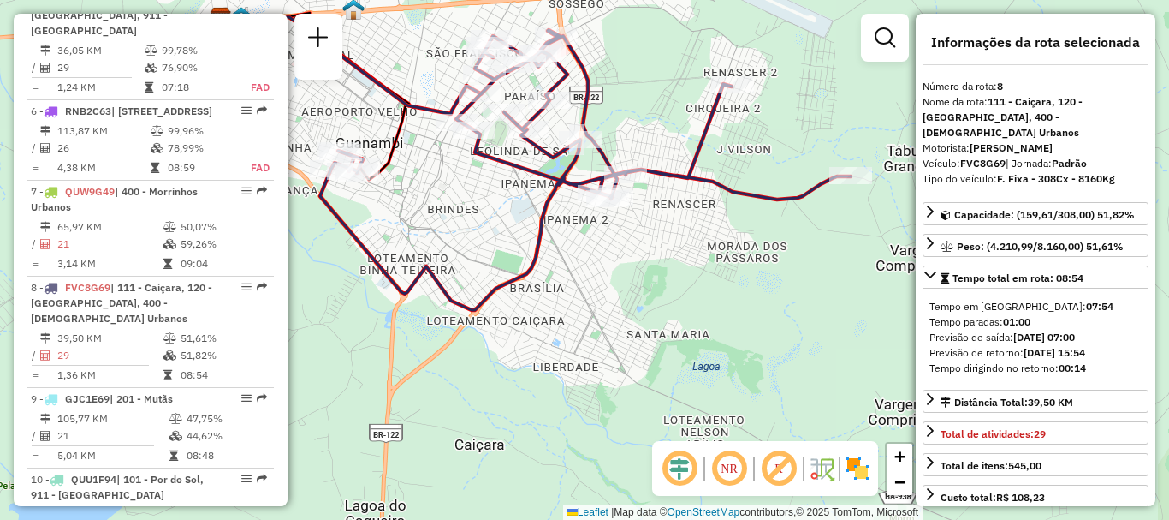
drag, startPoint x: 563, startPoint y: 334, endPoint x: 642, endPoint y: 346, distance: 79.7
click at [642, 346] on div "Janela de atendimento Grade de atendimento Capacidade Transportadoras Veículos …" at bounding box center [584, 260] width 1169 height 520
click at [851, 184] on div at bounding box center [850, 175] width 43 height 17
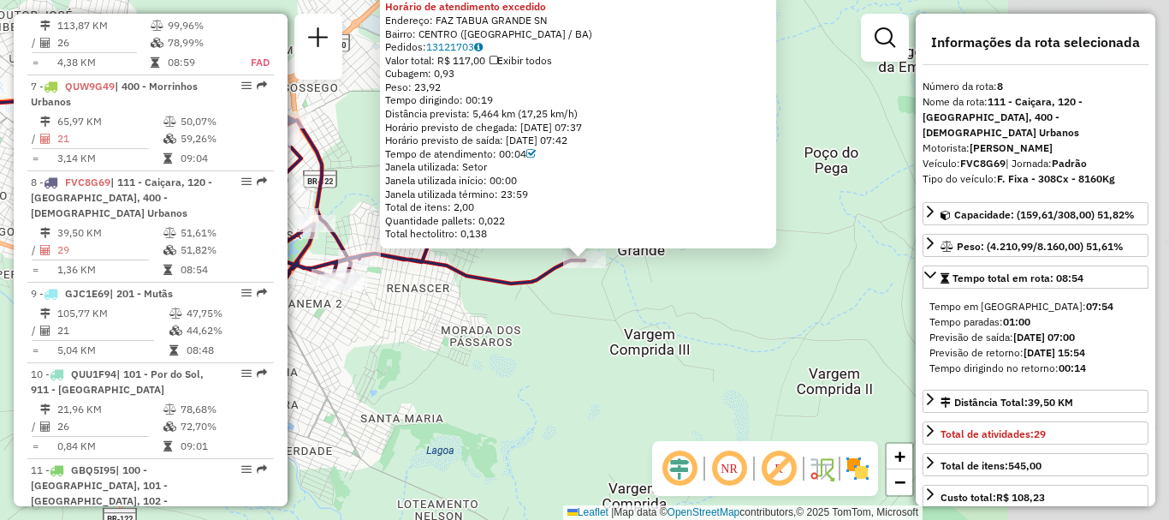
scroll to position [1336, 0]
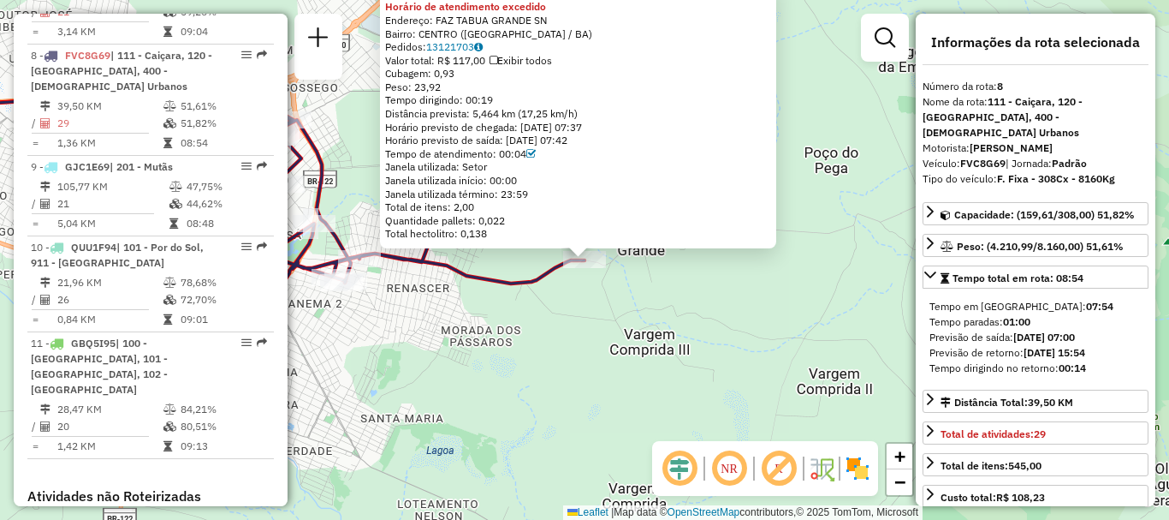
click at [821, 140] on div "40707386 - BAR DO PEU Horário de atendimento excedido Endereço: FAZ TABUA GRAND…" at bounding box center [584, 260] width 1169 height 520
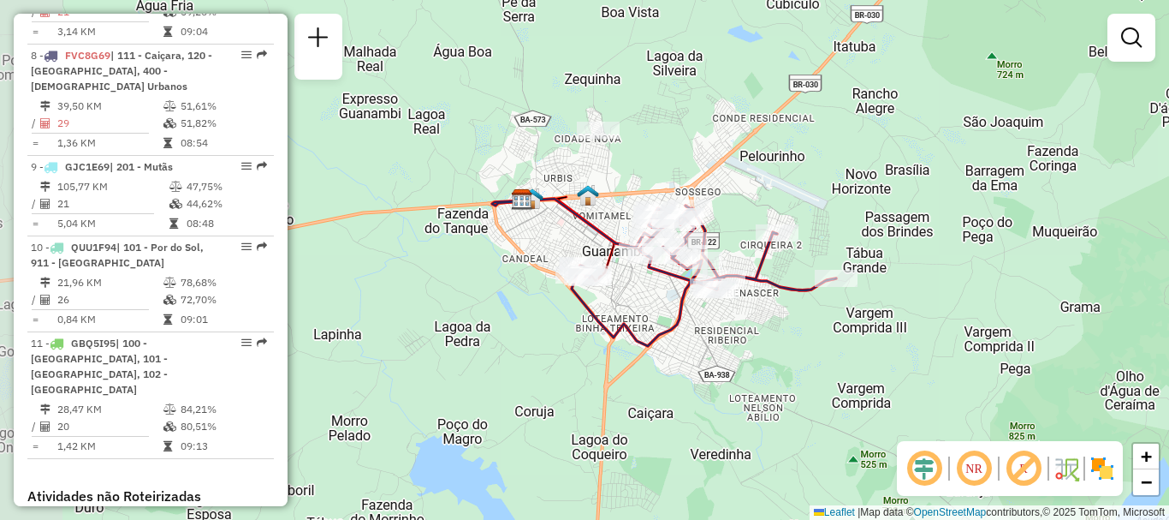
drag, startPoint x: 595, startPoint y: 300, endPoint x: 815, endPoint y: 298, distance: 220.0
click at [815, 298] on icon at bounding box center [704, 275] width 265 height 140
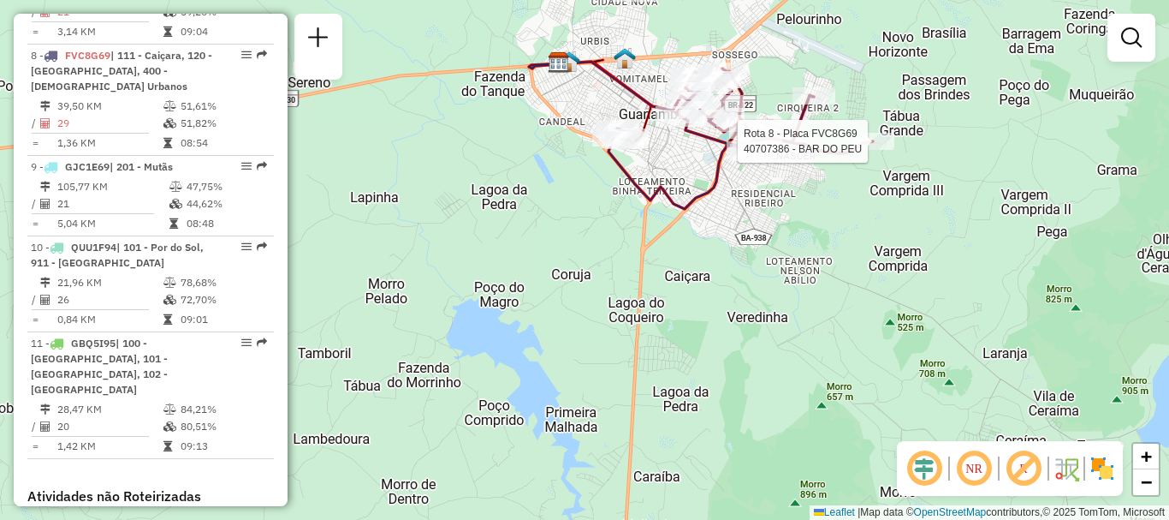
select select "**********"
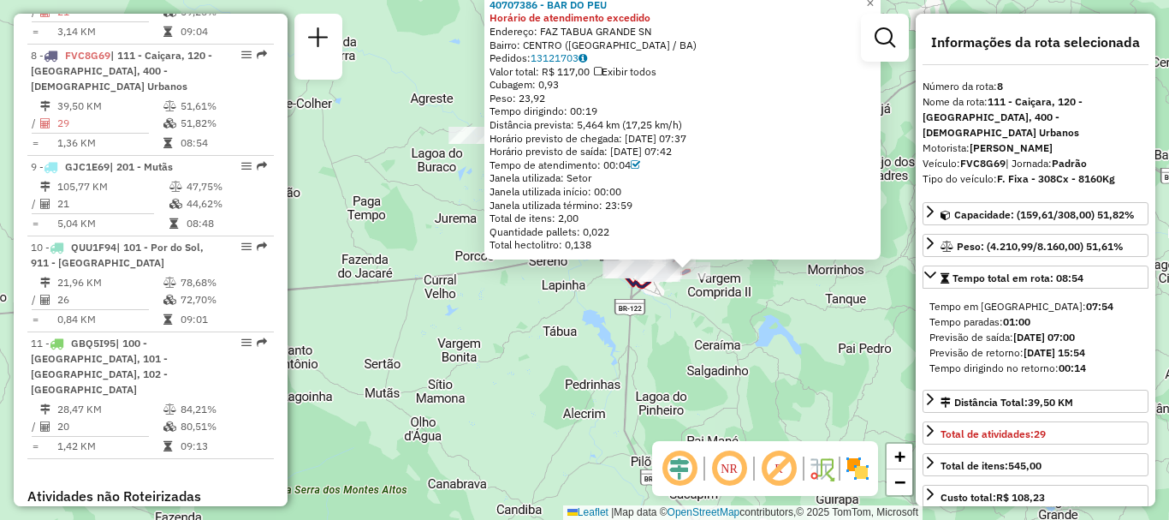
click at [535, 338] on div "40707386 - BAR DO PEU Horário de atendimento excedido Endereço: FAZ TABUA GRAND…" at bounding box center [584, 260] width 1169 height 520
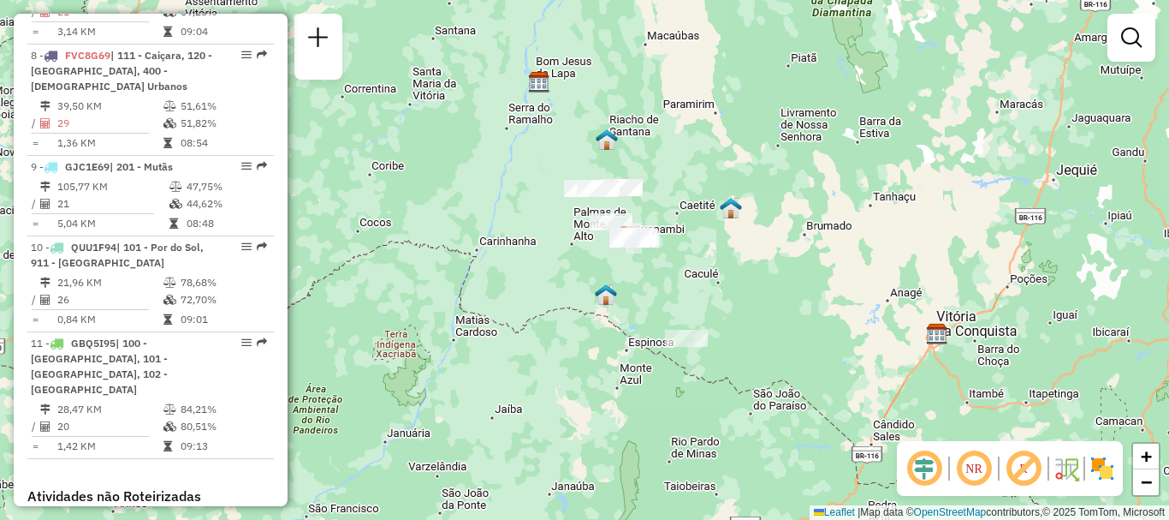
drag, startPoint x: 729, startPoint y: 225, endPoint x: 750, endPoint y: 306, distance: 83.9
click at [750, 306] on div "Janela de atendimento Grade de atendimento Capacidade Transportadoras Veículos …" at bounding box center [584, 260] width 1169 height 520
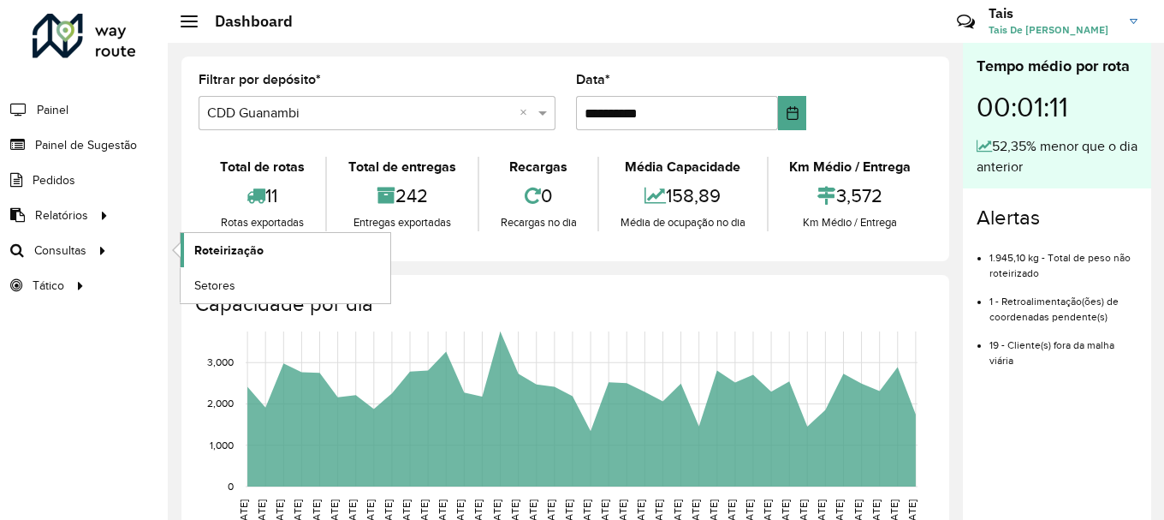
click at [241, 249] on span "Roteirização" at bounding box center [228, 250] width 69 height 18
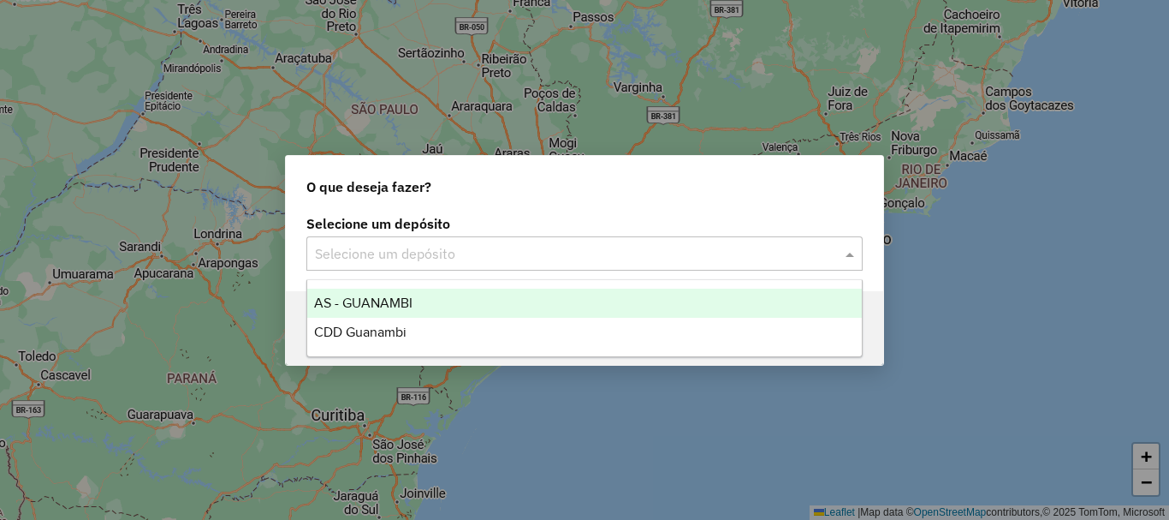
click at [470, 252] on input "text" at bounding box center [567, 254] width 505 height 21
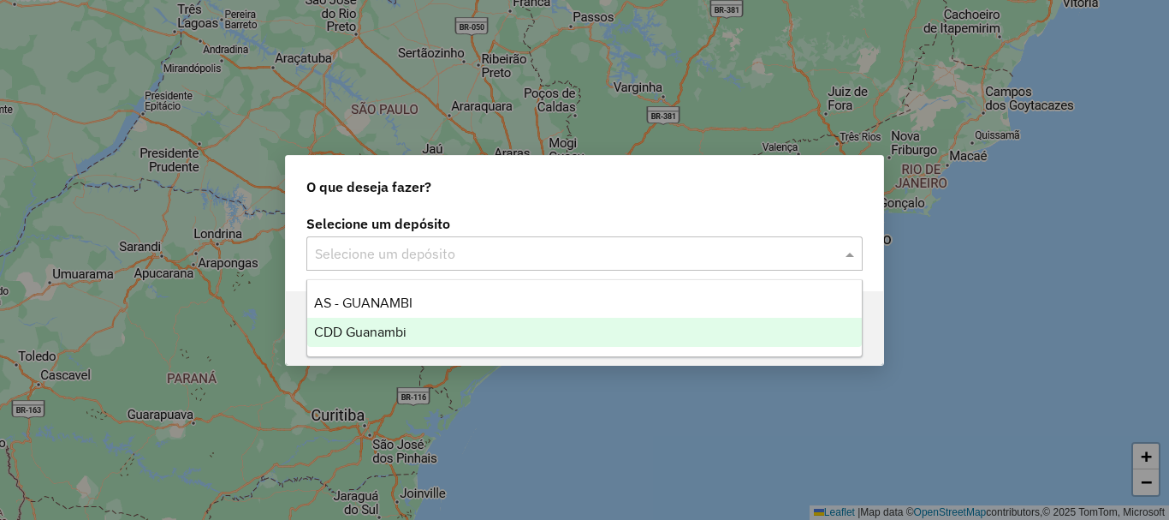
click at [378, 330] on span "CDD Guanambi" at bounding box center [360, 331] width 92 height 15
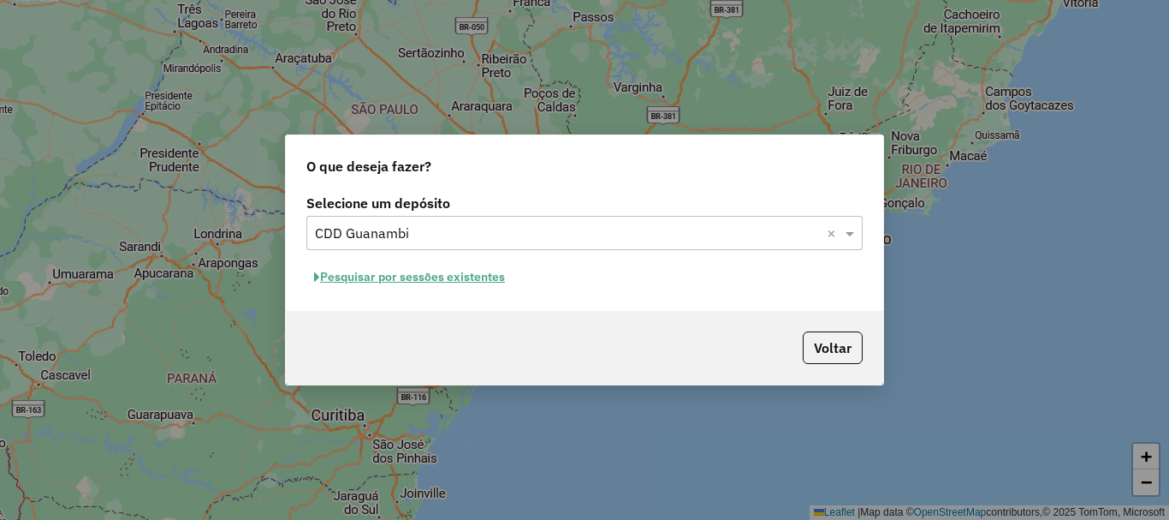
click at [449, 284] on button "Pesquisar por sessões existentes" at bounding box center [409, 277] width 206 height 27
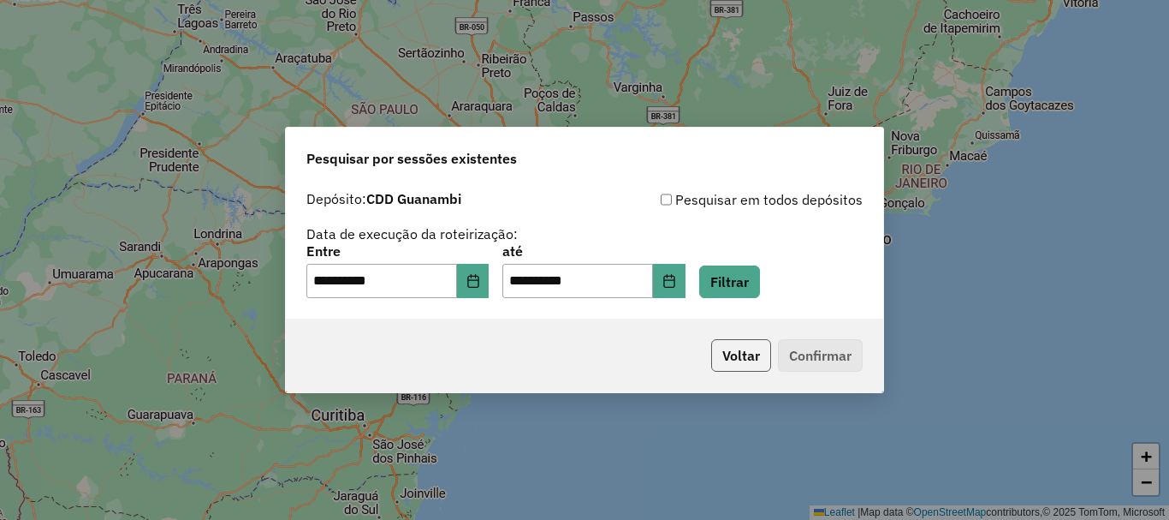
click at [738, 348] on button "Voltar" at bounding box center [741, 355] width 60 height 33
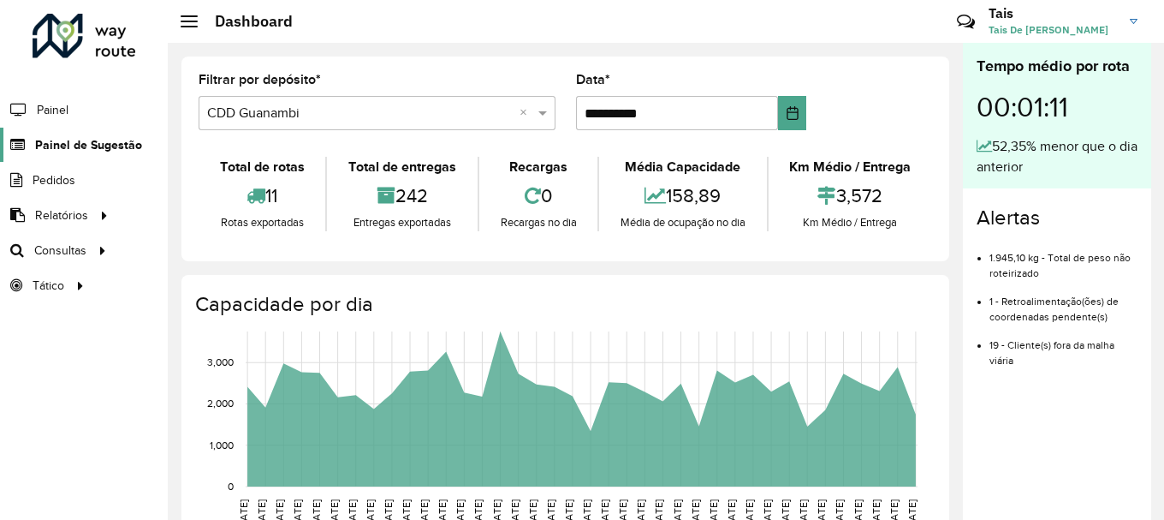
click at [134, 149] on span "Painel de Sugestão" at bounding box center [88, 145] width 107 height 18
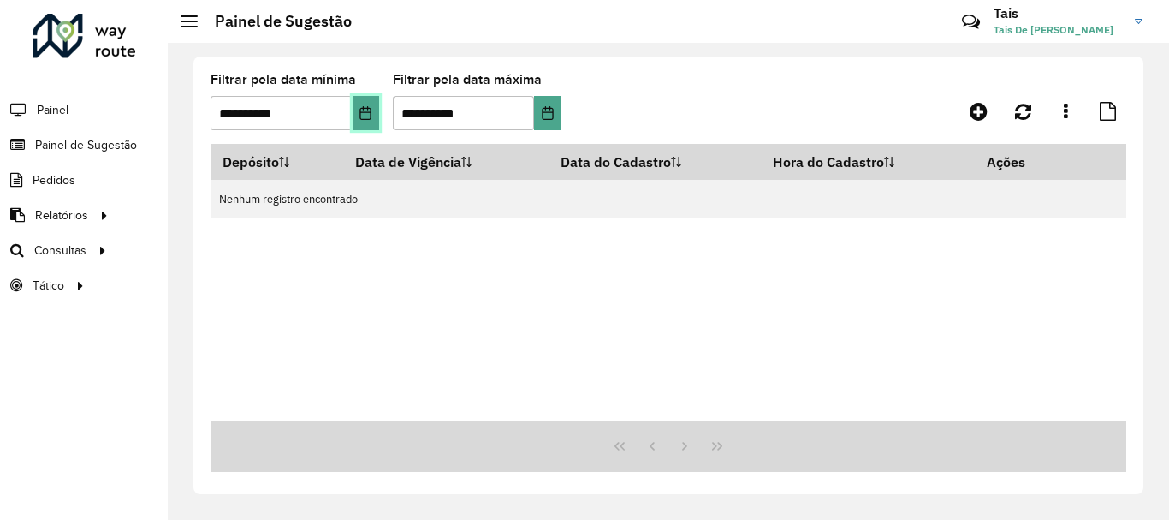
click at [366, 113] on icon "Choose Date" at bounding box center [366, 113] width 14 height 14
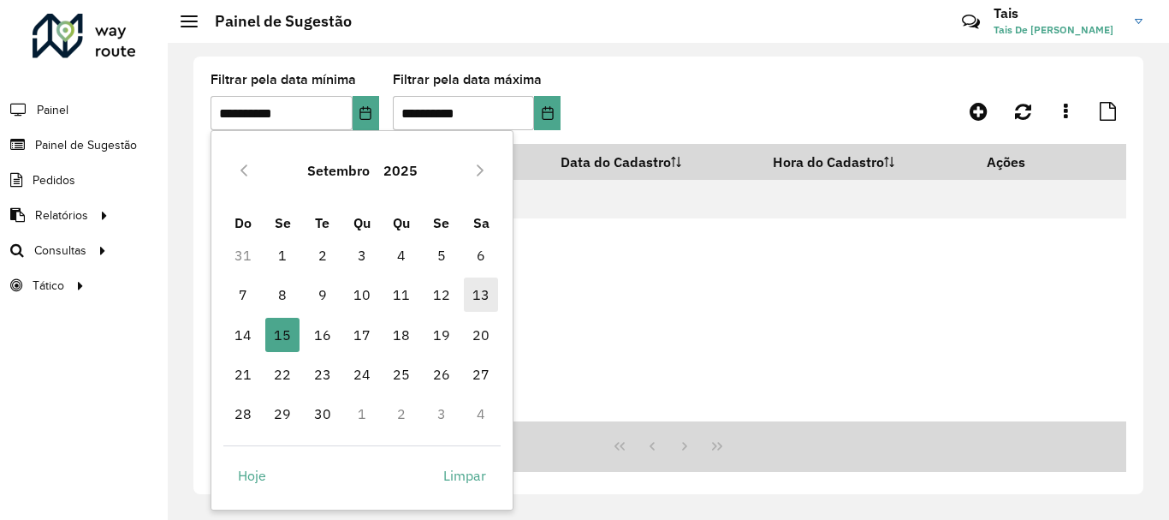
click at [489, 289] on span "13" at bounding box center [481, 294] width 34 height 34
type input "**********"
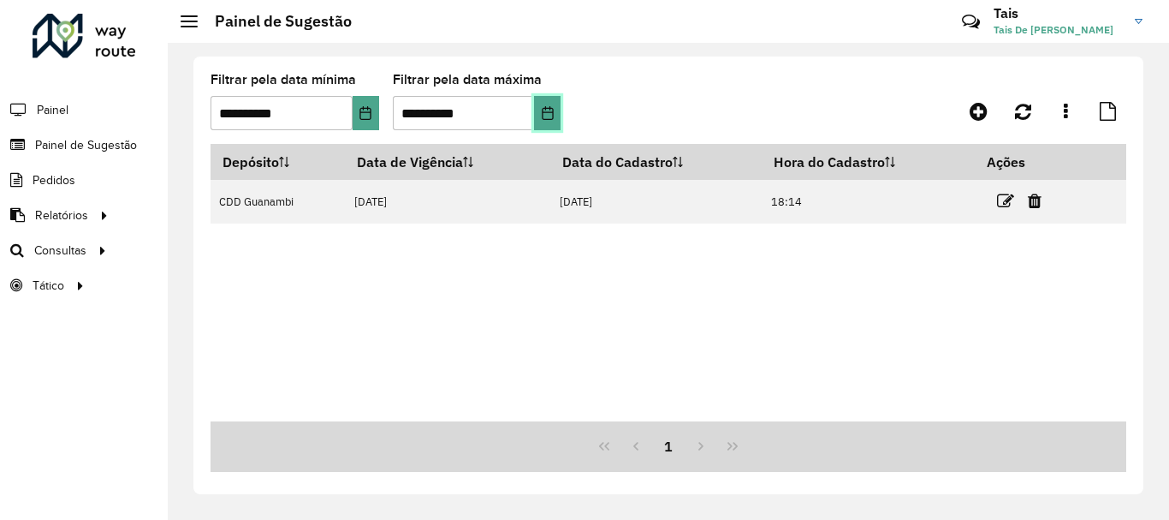
click at [559, 102] on button "Choose Date" at bounding box center [547, 113] width 27 height 34
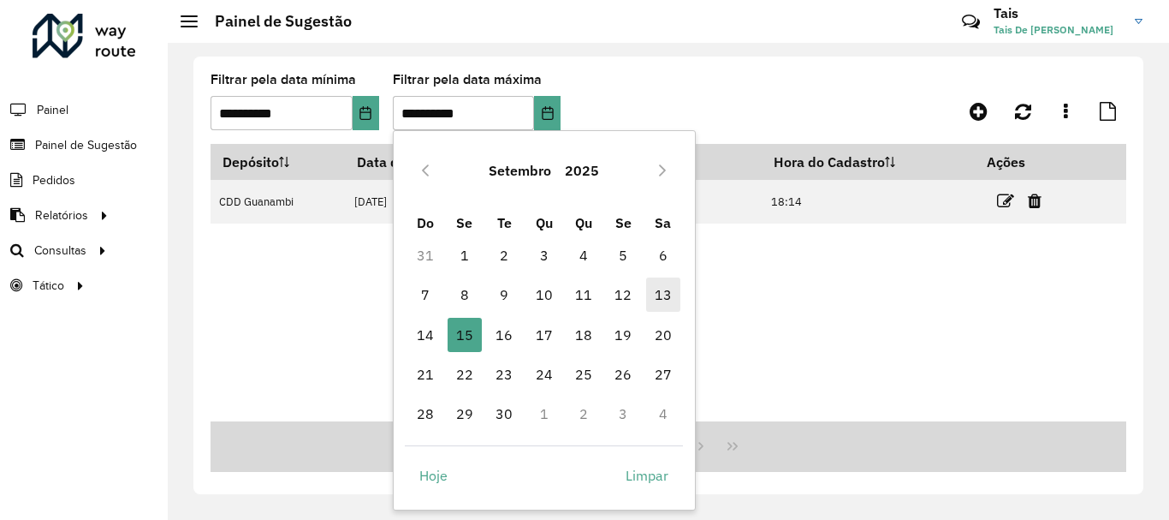
click at [673, 291] on span "13" at bounding box center [663, 294] width 34 height 34
type input "**********"
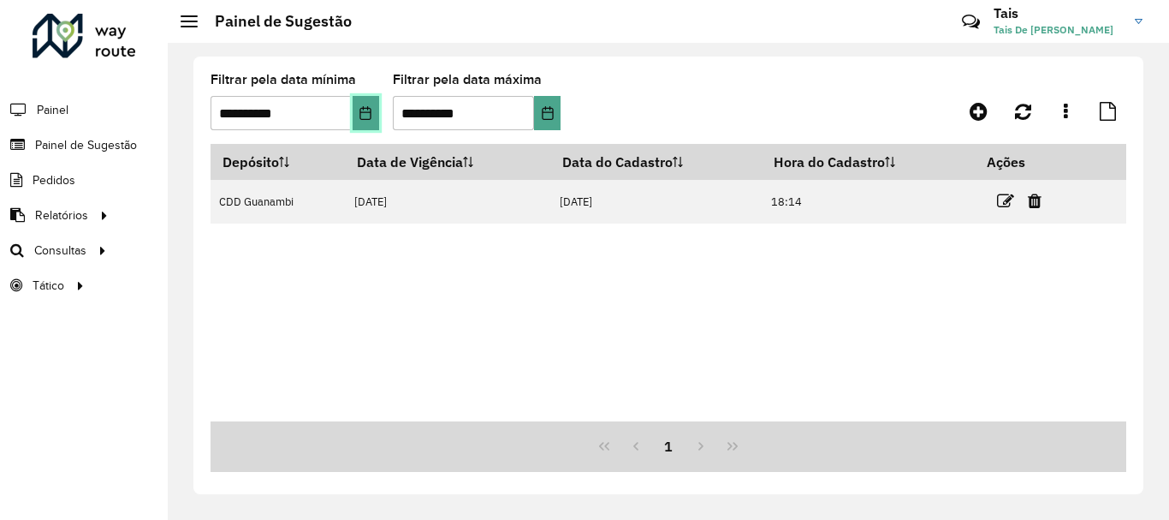
click at [373, 122] on button "Choose Date" at bounding box center [366, 113] width 27 height 34
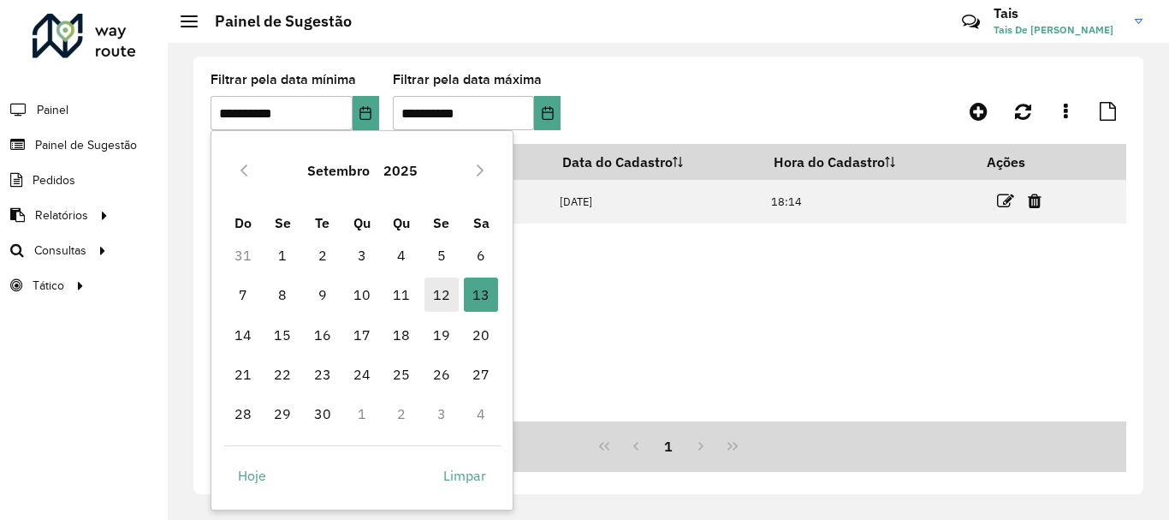
click at [436, 294] on span "12" at bounding box center [442, 294] width 34 height 34
type input "**********"
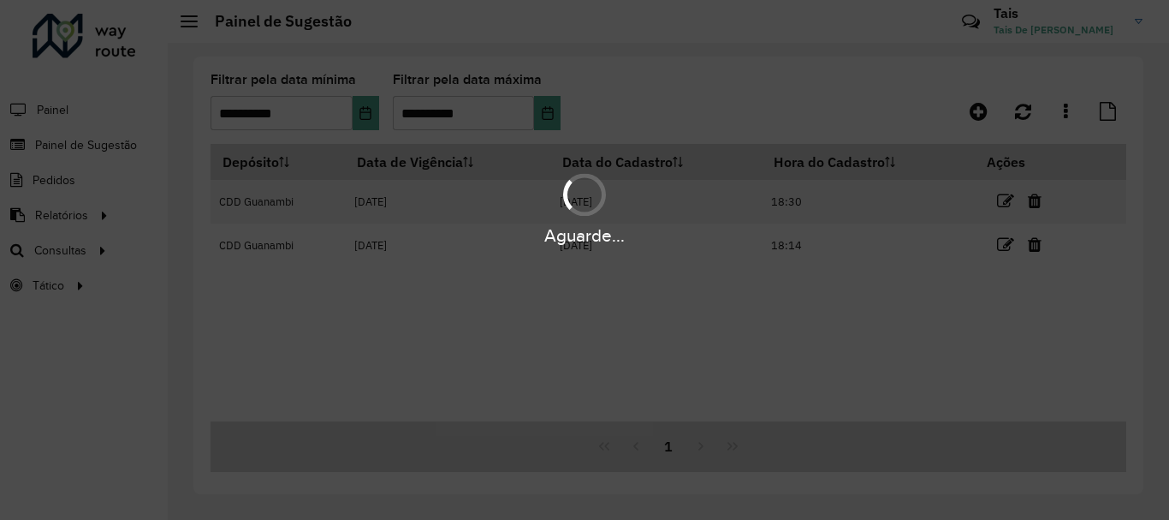
click at [532, 107] on div "Aguarde..." at bounding box center [584, 260] width 1169 height 520
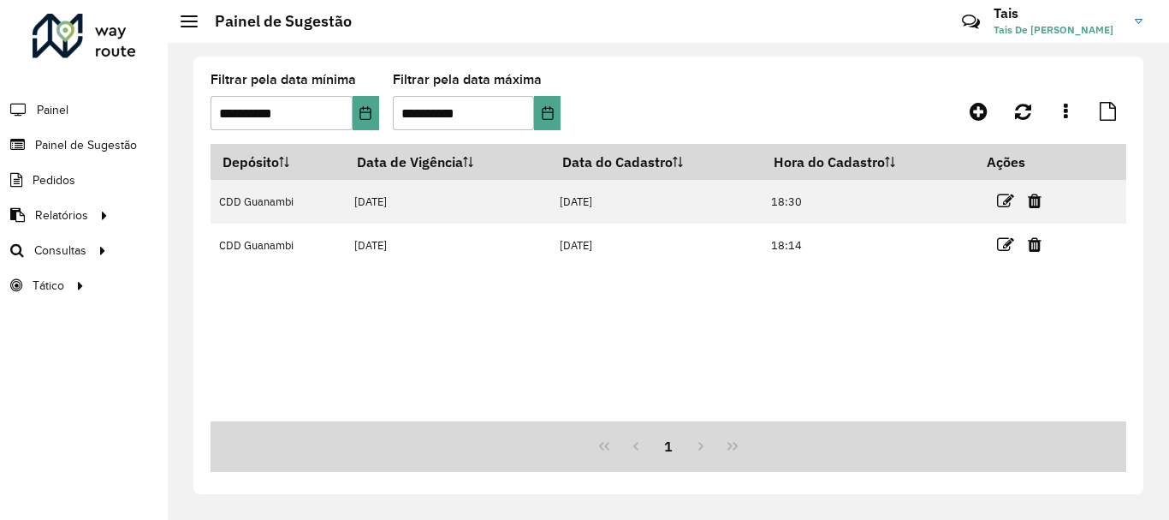
click at [562, 109] on formly-group "**********" at bounding box center [548, 109] width 674 height 70
click at [553, 114] on icon "Choose Date" at bounding box center [547, 113] width 11 height 14
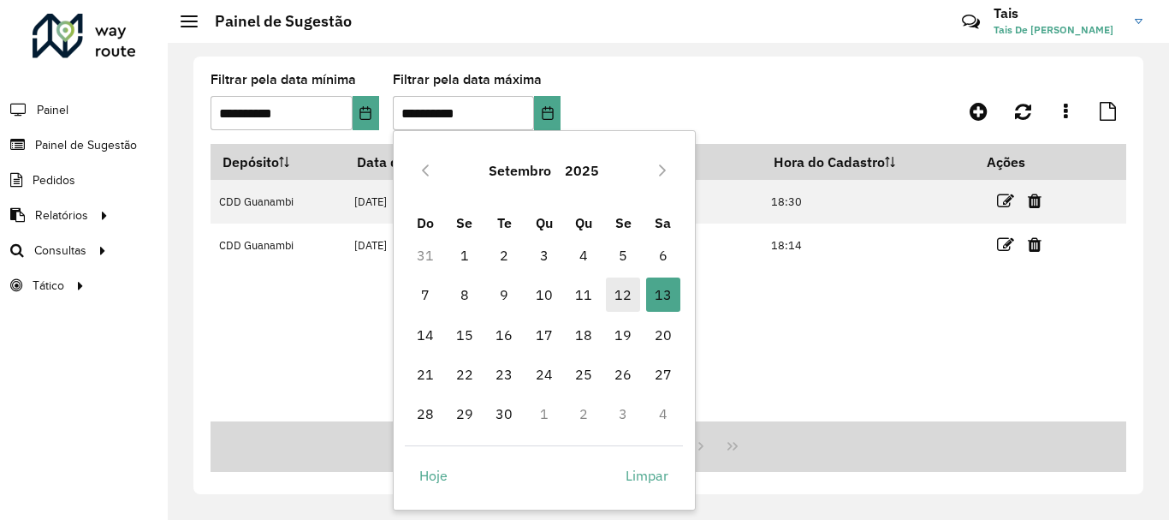
click at [628, 289] on span "12" at bounding box center [623, 294] width 34 height 34
type input "**********"
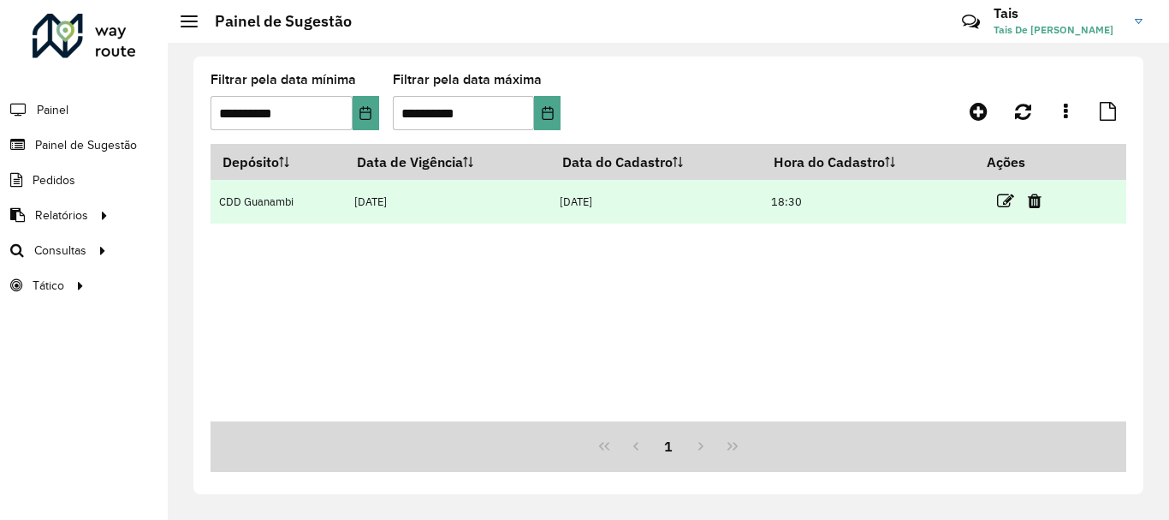
click at [424, 202] on td "[DATE]" at bounding box center [448, 202] width 205 height 44
click at [361, 202] on td "[DATE]" at bounding box center [448, 202] width 205 height 44
click at [1003, 199] on icon at bounding box center [1005, 201] width 17 height 17
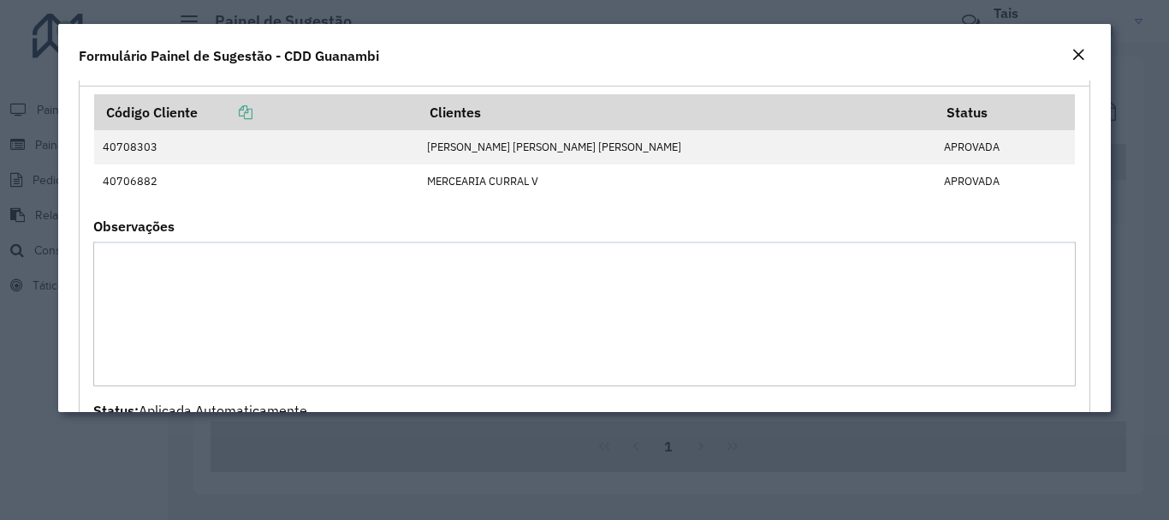
scroll to position [939, 0]
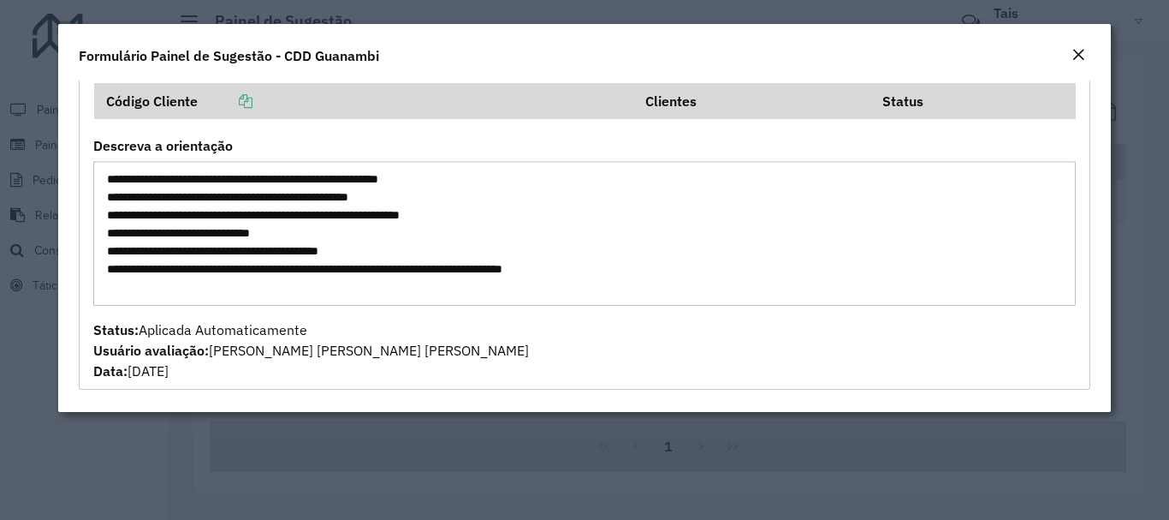
click at [1080, 48] on em "Close" at bounding box center [1079, 55] width 14 height 14
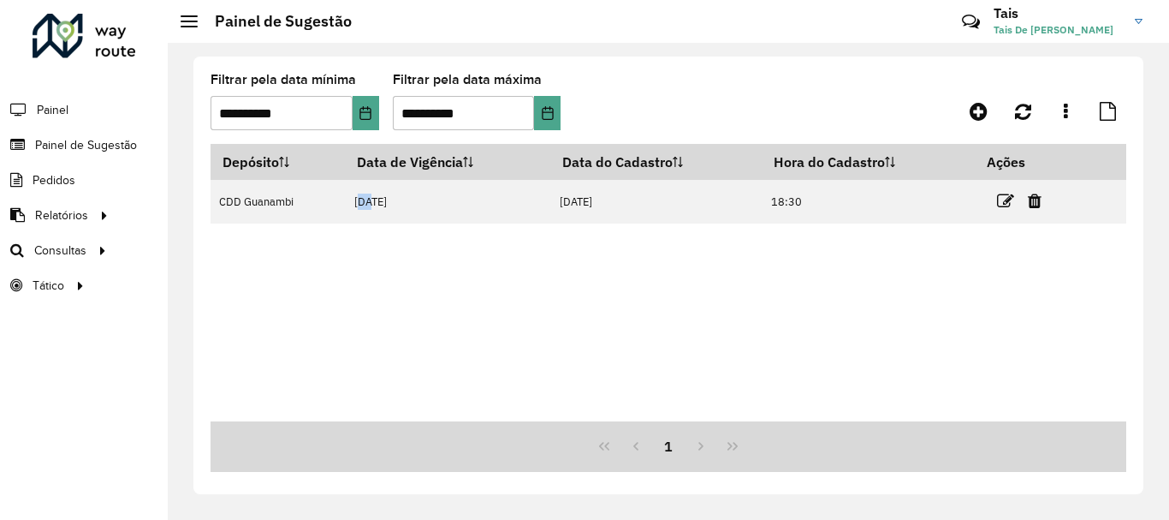
click at [517, 336] on div "Depósito Data de Vigência Data do Cadastro Hora do Cadastro Ações CDD Guanambi …" at bounding box center [669, 282] width 916 height 277
click at [580, 345] on div "Depósito Data de Vigência Data do Cadastro Hora do Cadastro Ações CDD Guanambi …" at bounding box center [669, 282] width 916 height 277
